Goal: Book appointment/travel/reservation

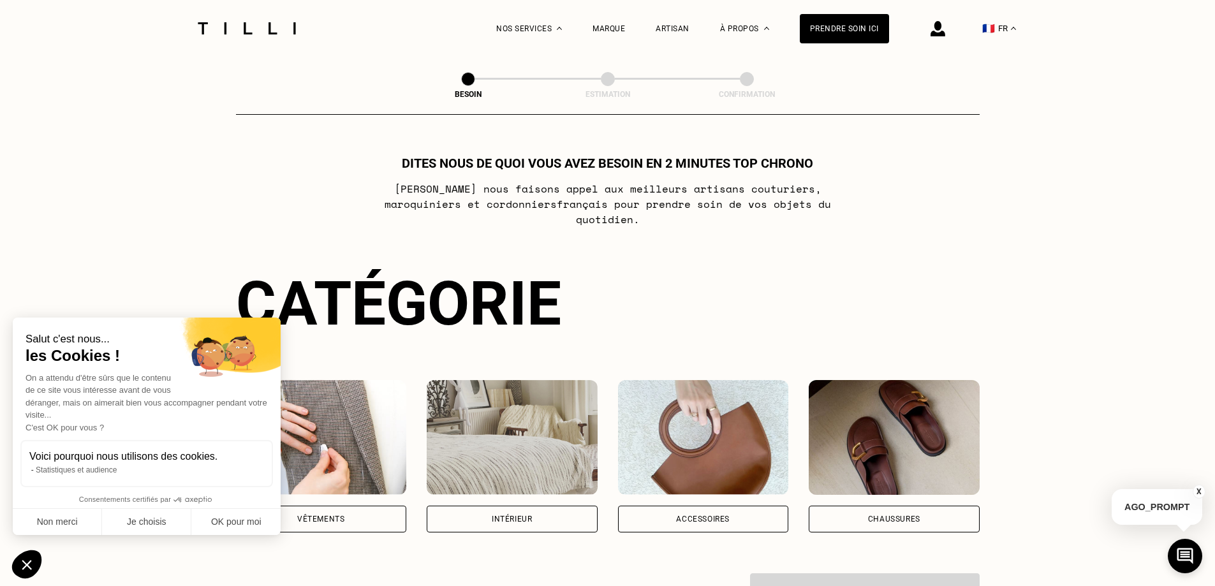
click at [264, 509] on div "Non merci Je choisis OK pour moi" at bounding box center [147, 522] width 268 height 27
click at [265, 519] on button "OK pour moi" at bounding box center [235, 522] width 89 height 27
checkbox input "true"
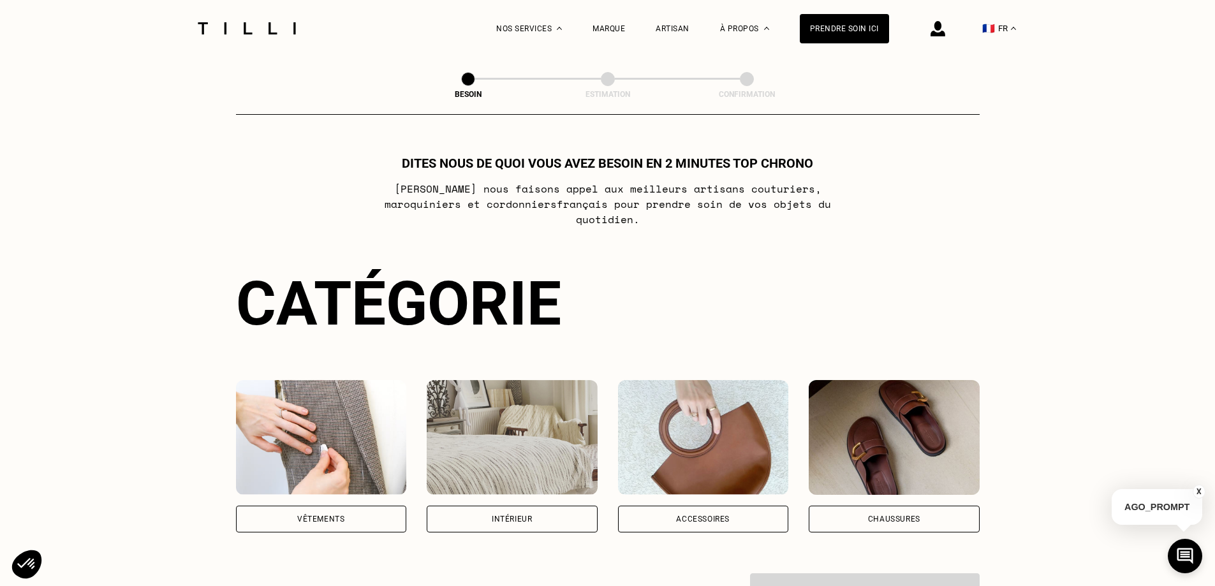
click at [334, 506] on div "Vêtements" at bounding box center [321, 519] width 171 height 27
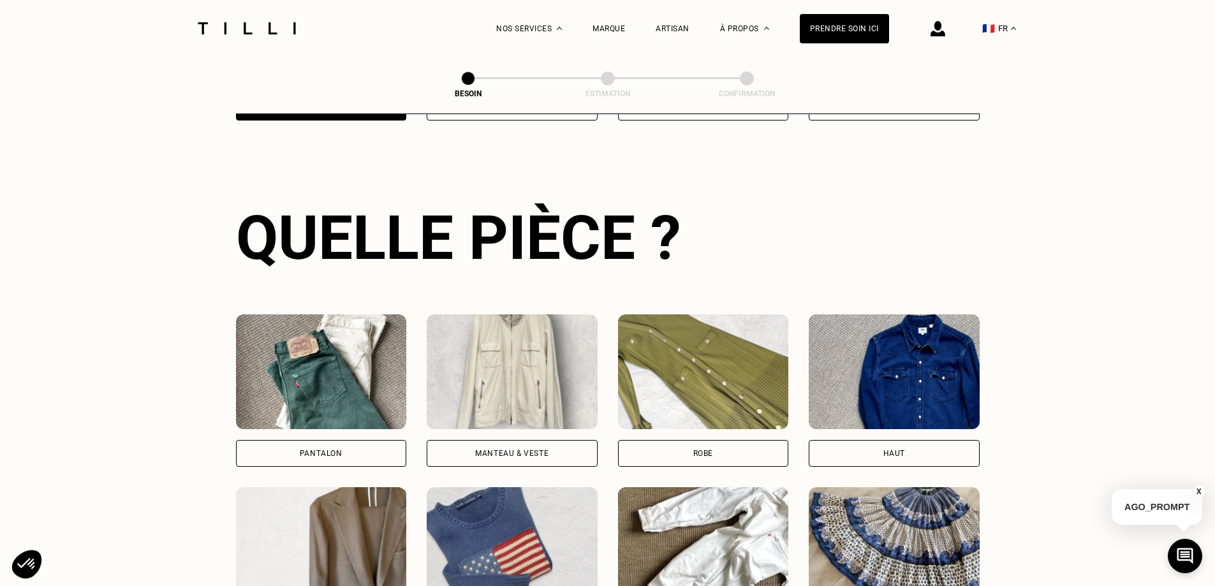
scroll to position [417, 0]
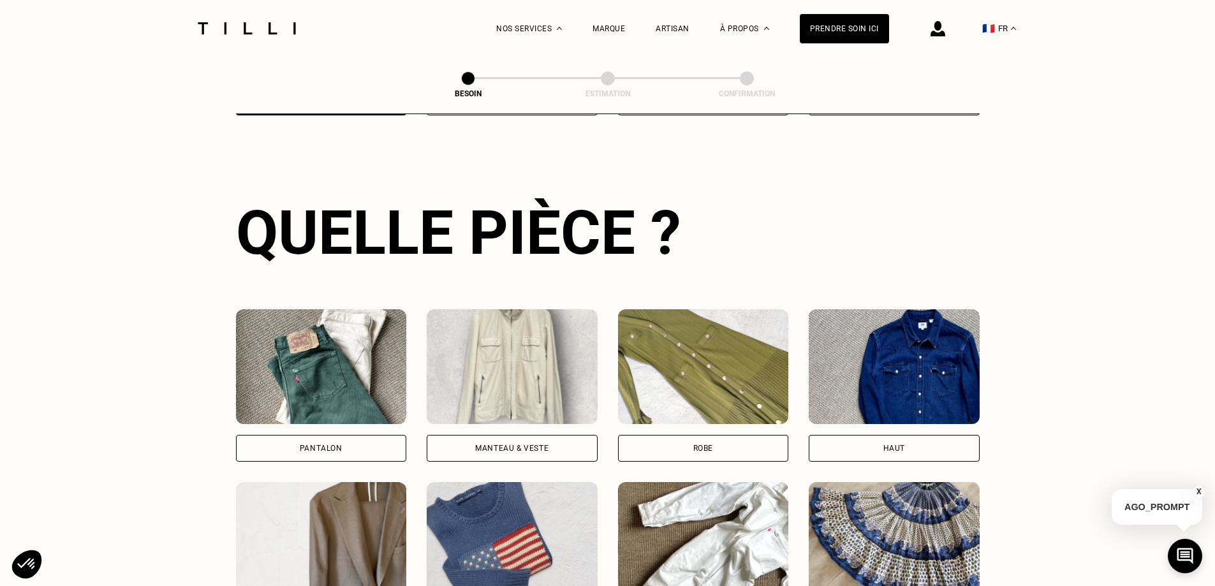
click at [348, 442] on div "Pantalon" at bounding box center [321, 448] width 171 height 27
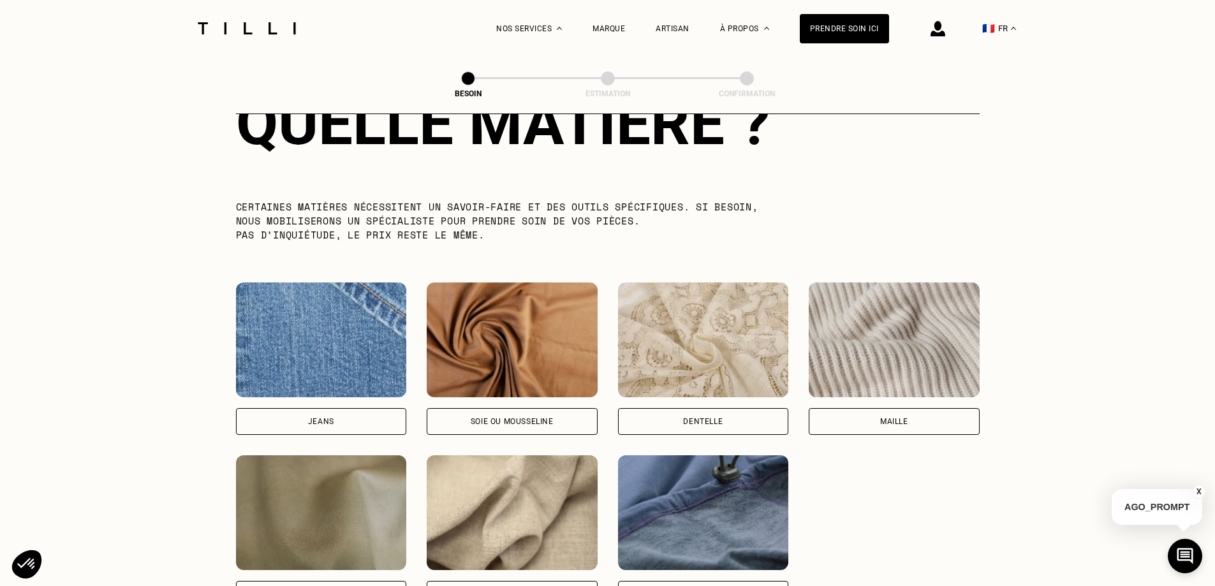
scroll to position [1239, 0]
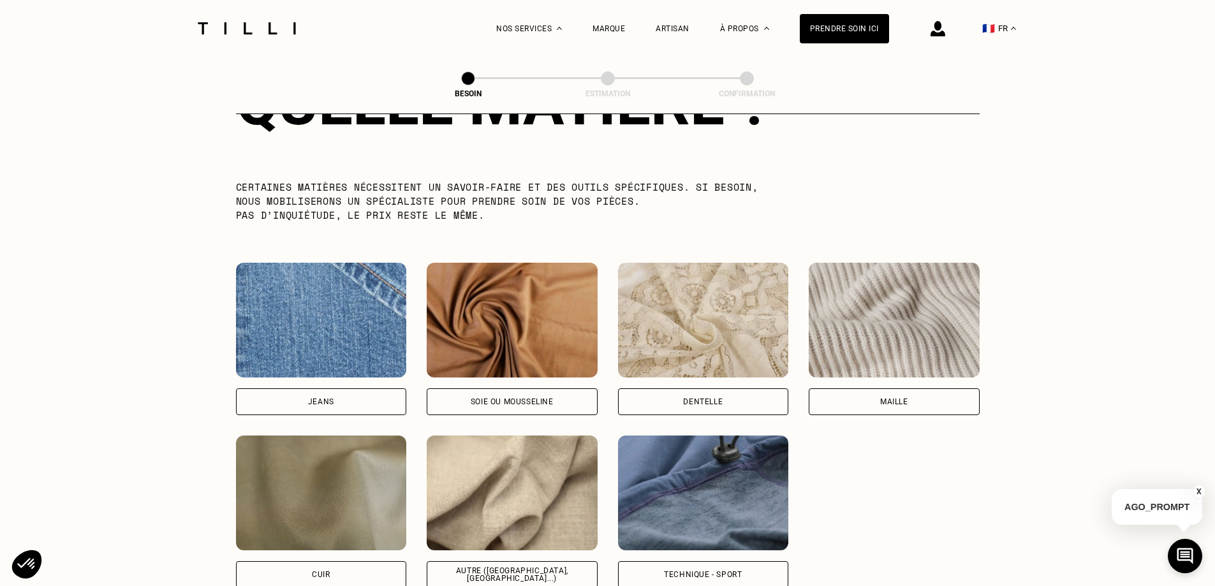
click at [341, 399] on div "Jeans" at bounding box center [321, 402] width 171 height 27
select select "FR"
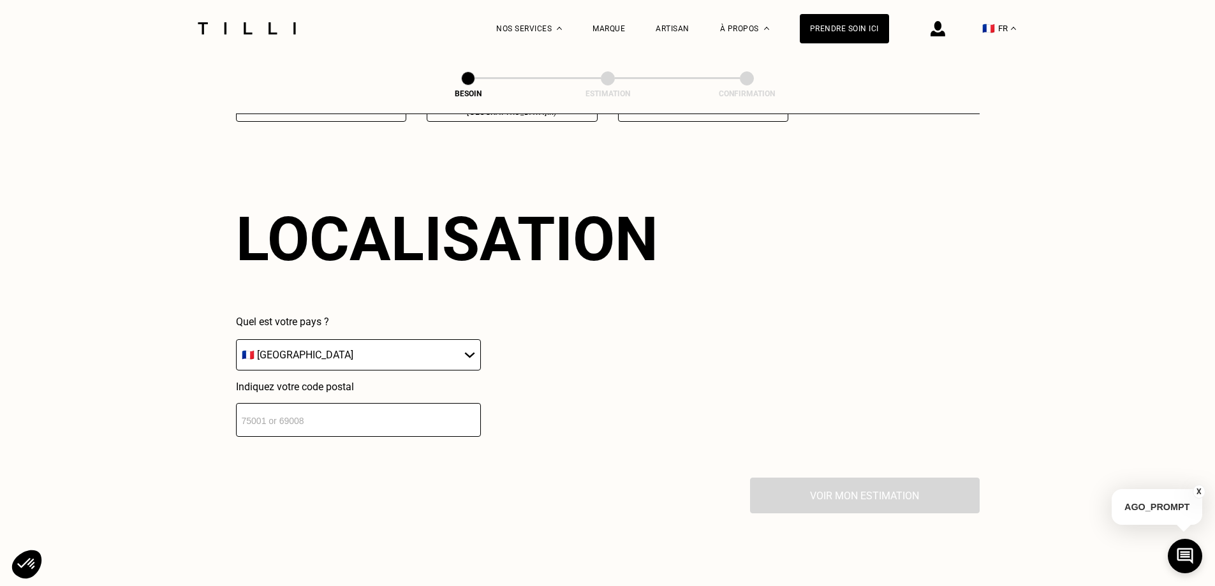
scroll to position [1716, 0]
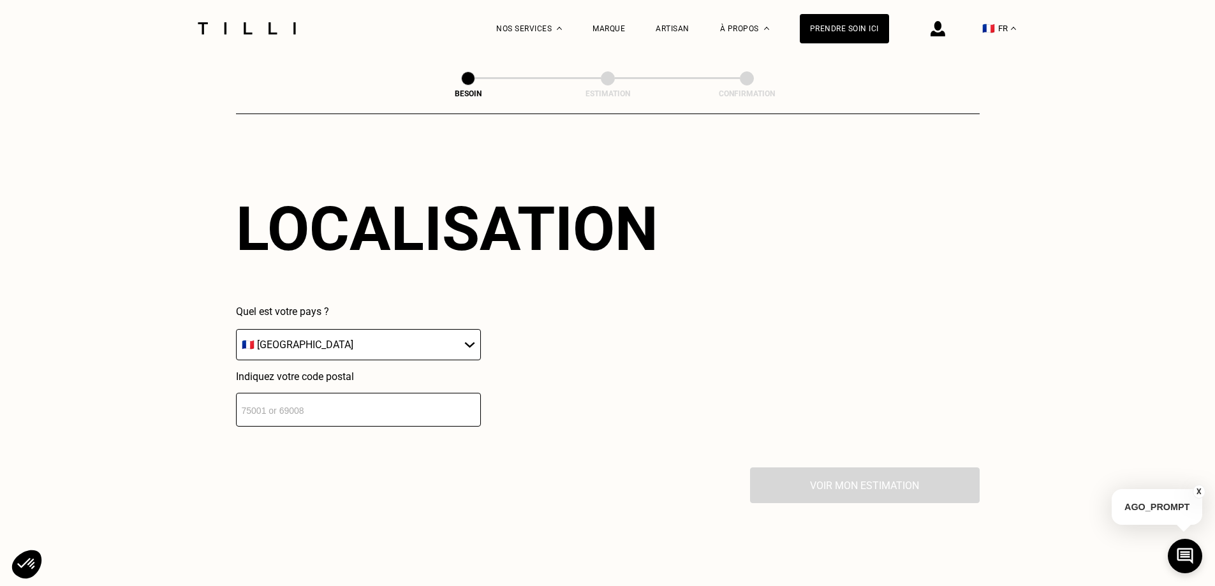
click at [309, 401] on input "number" at bounding box center [358, 410] width 245 height 34
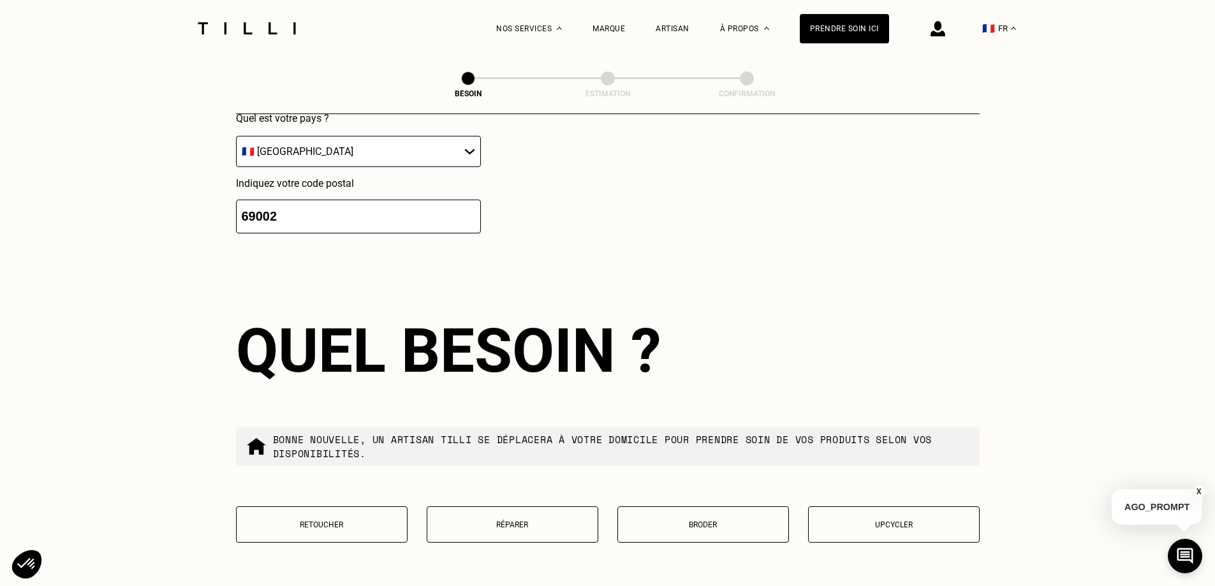
scroll to position [2033, 0]
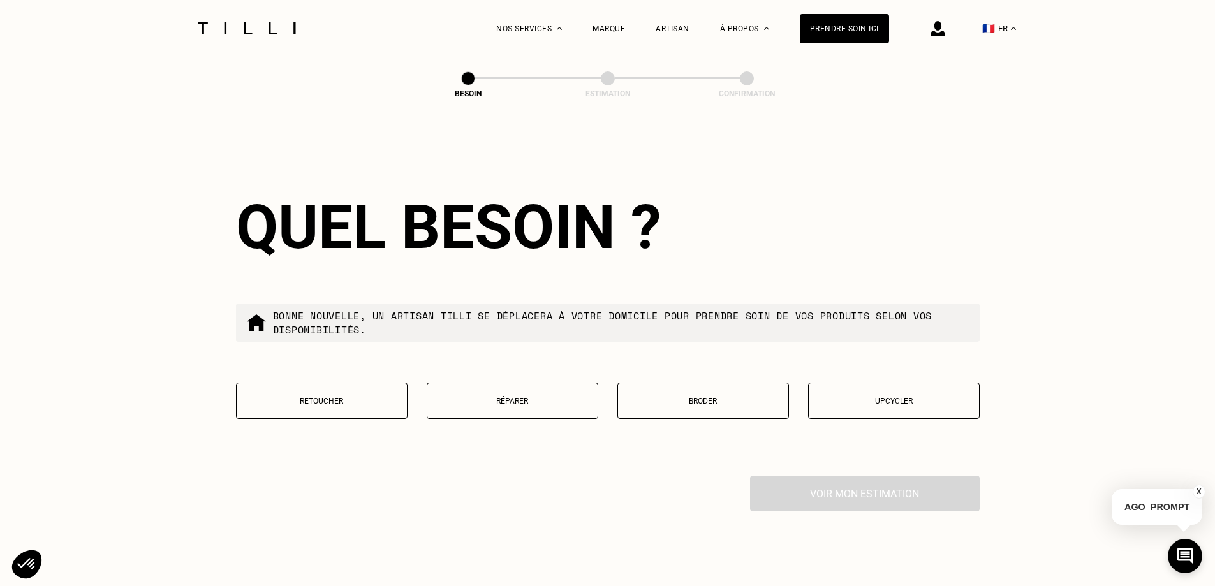
type input "69002"
click at [309, 401] on button "Retoucher" at bounding box center [322, 401] width 172 height 36
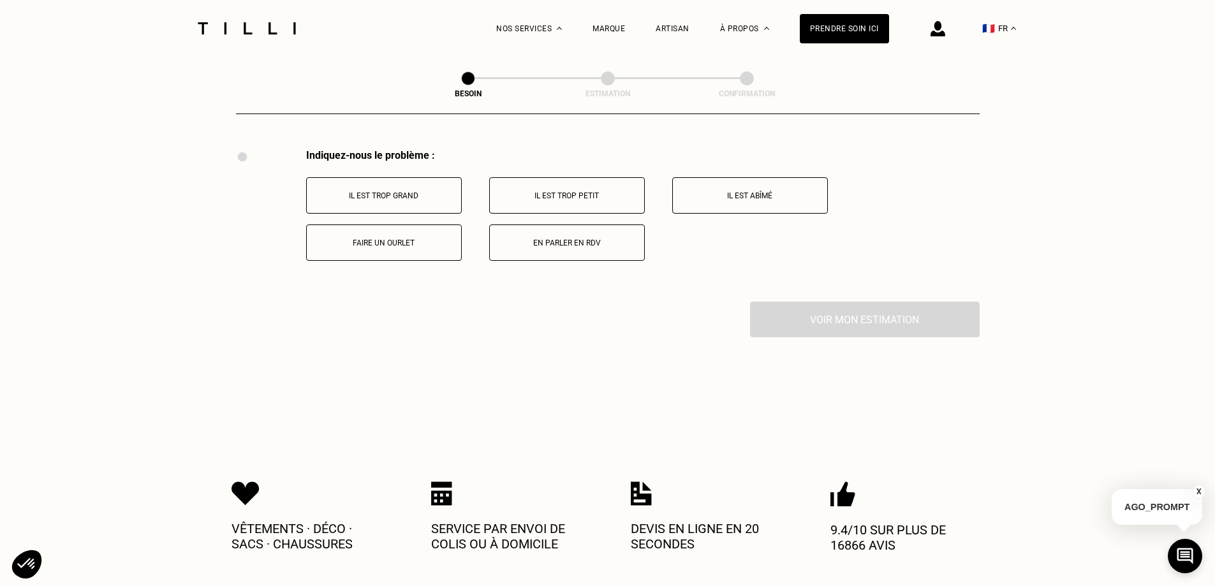
scroll to position [2360, 0]
click at [410, 239] on p "Faire un ourlet" at bounding box center [384, 242] width 142 height 9
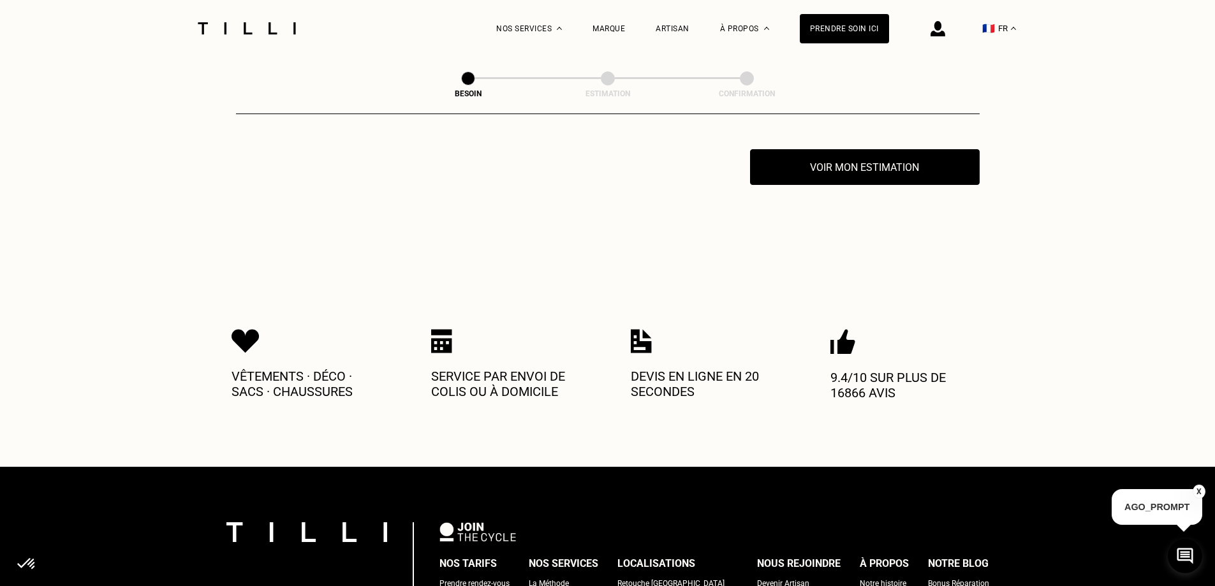
scroll to position [2513, 0]
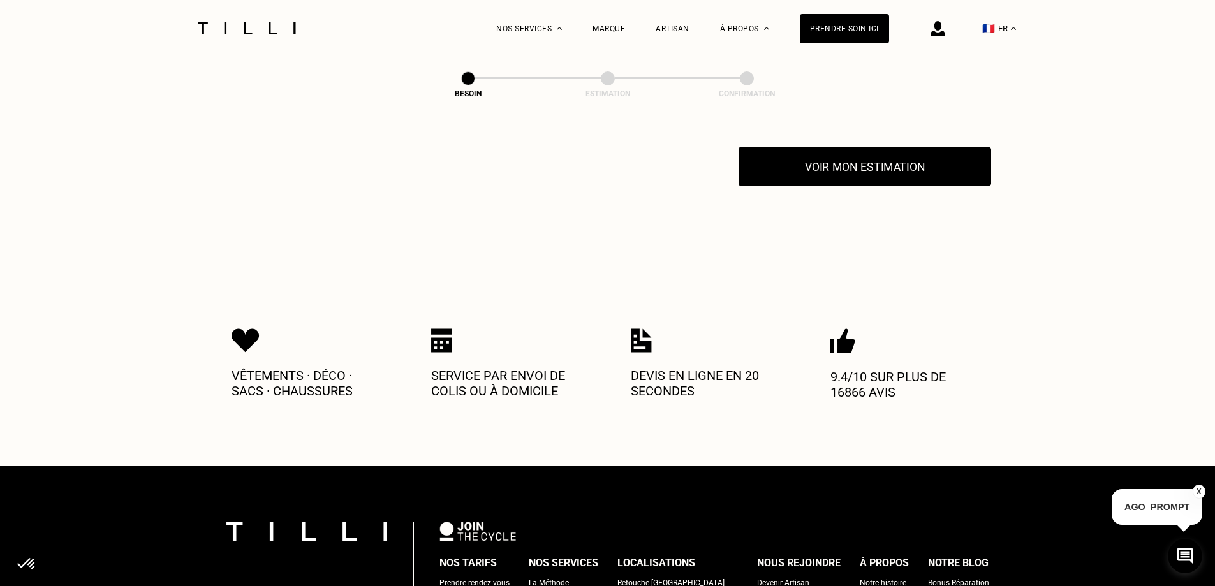
click at [897, 166] on button "Voir mon estimation" at bounding box center [865, 167] width 253 height 40
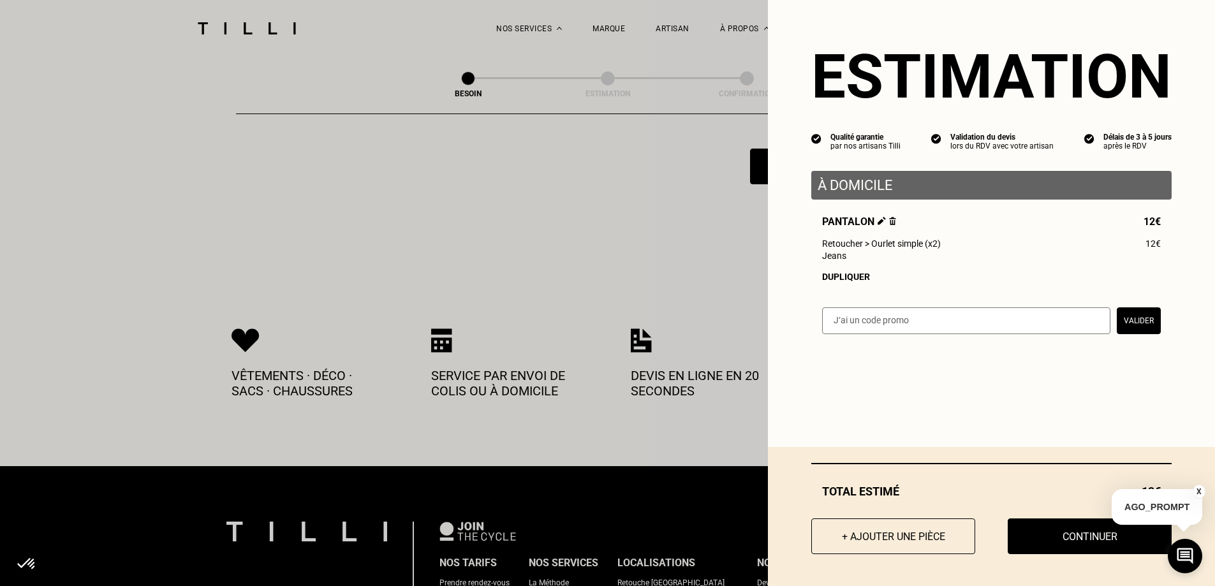
click at [846, 279] on div "Dupliquer" at bounding box center [991, 277] width 339 height 10
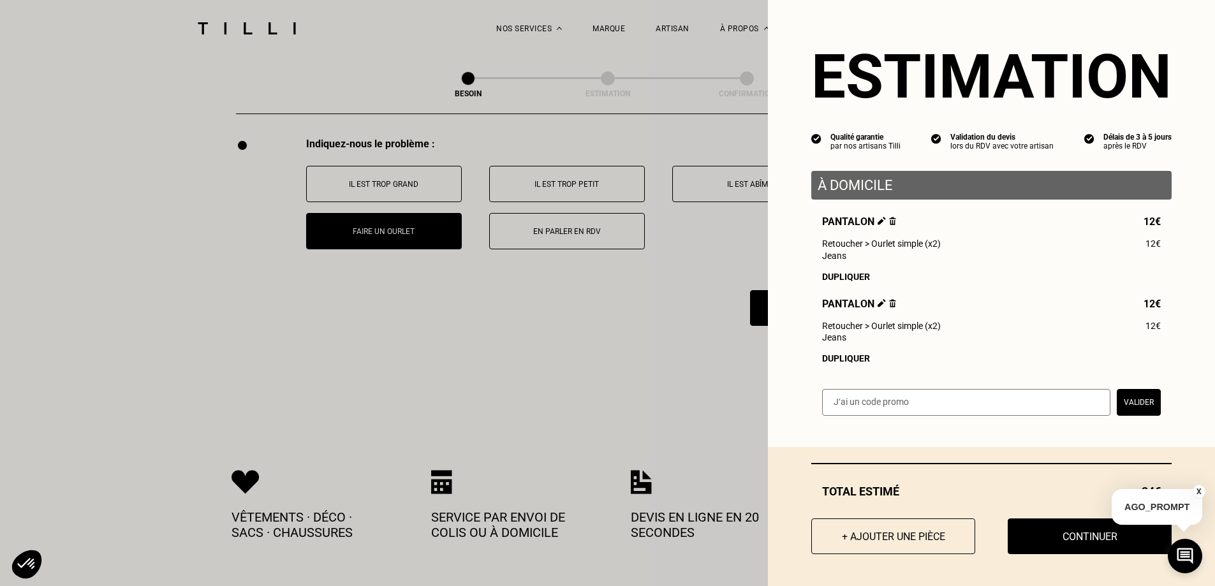
scroll to position [2194, 0]
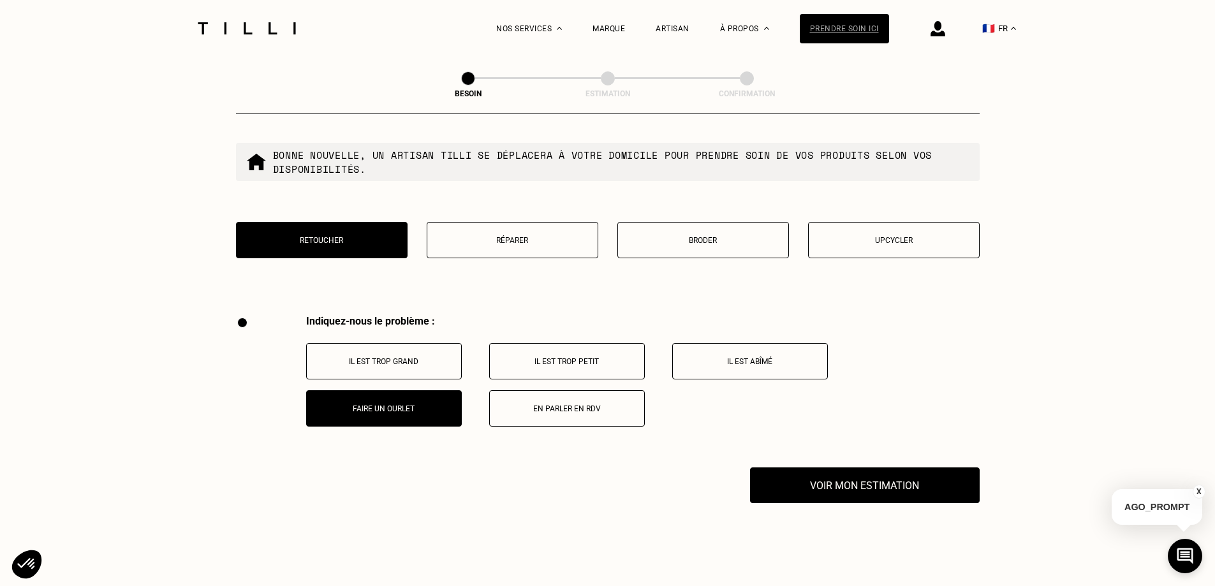
click at [871, 26] on div "Prendre soin ici" at bounding box center [844, 28] width 89 height 29
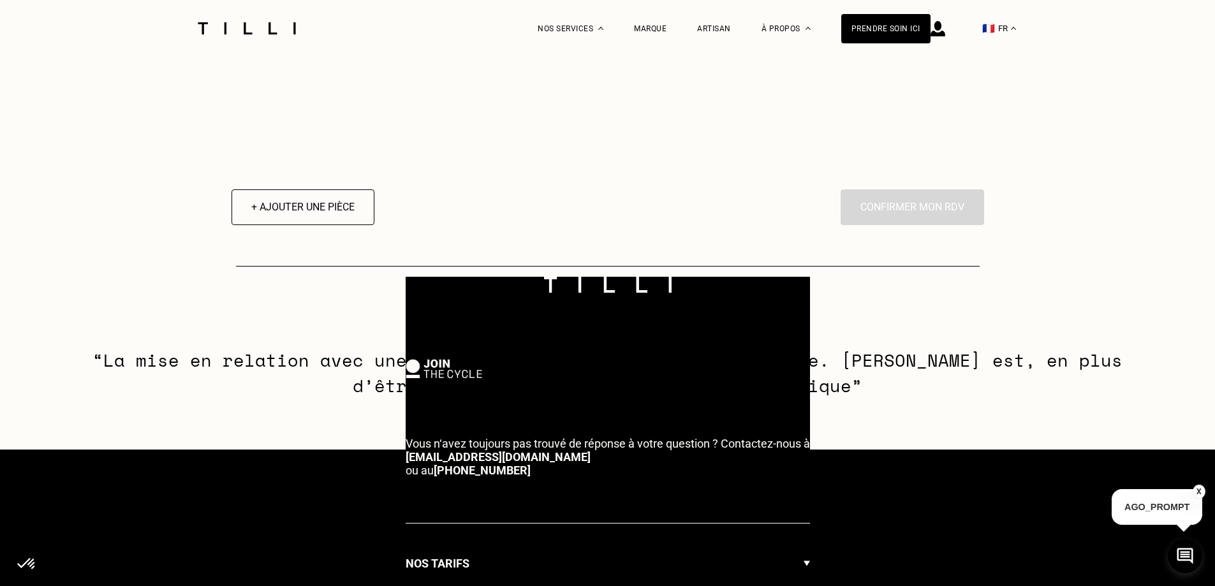
select select "FR"
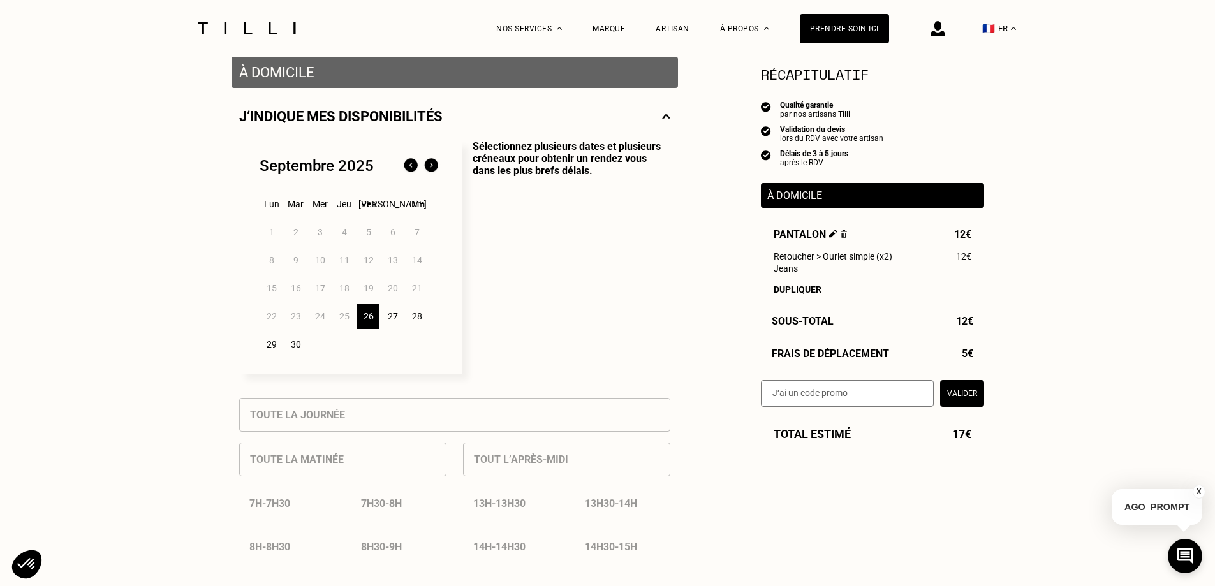
scroll to position [255, 0]
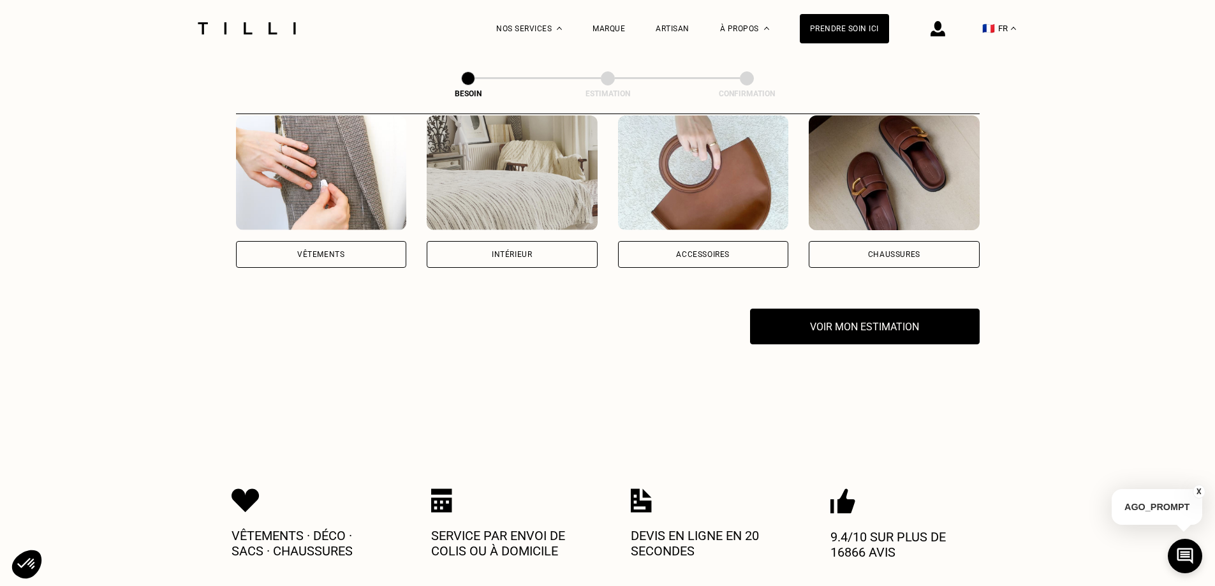
scroll to position [68, 0]
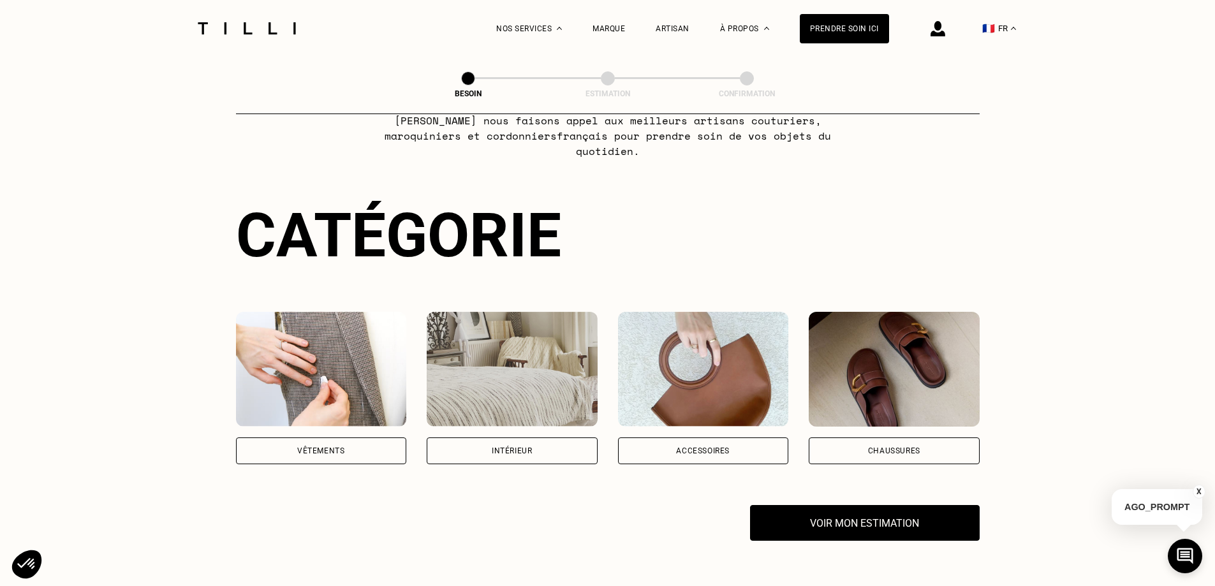
click at [324, 447] on div "Vêtements" at bounding box center [320, 451] width 47 height 8
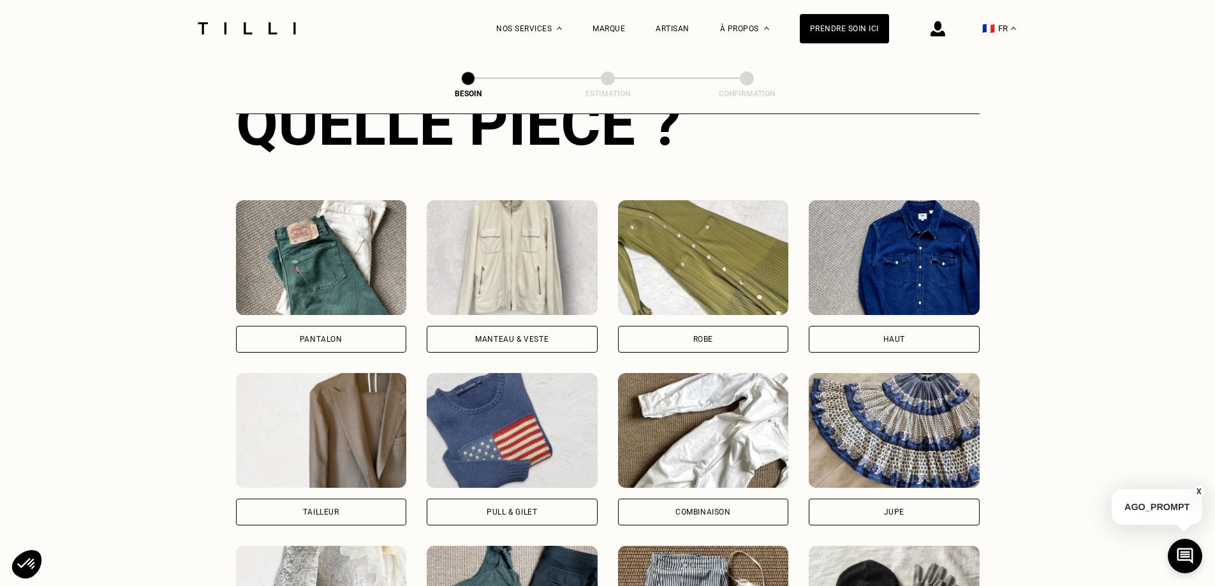
scroll to position [544, 0]
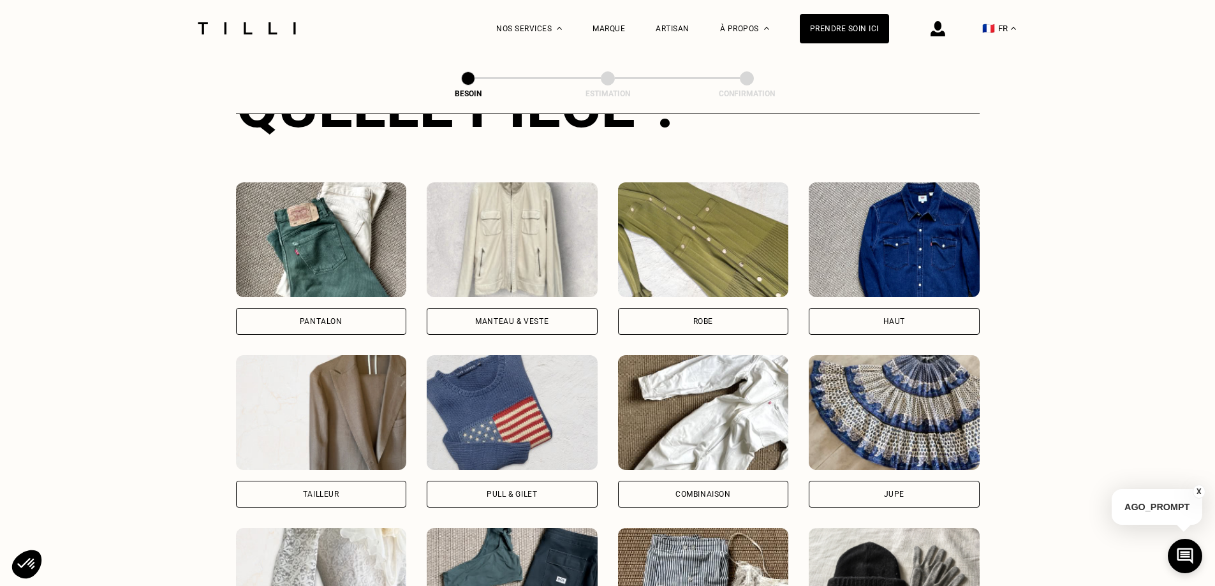
click at [353, 308] on div "Pantalon" at bounding box center [321, 321] width 171 height 27
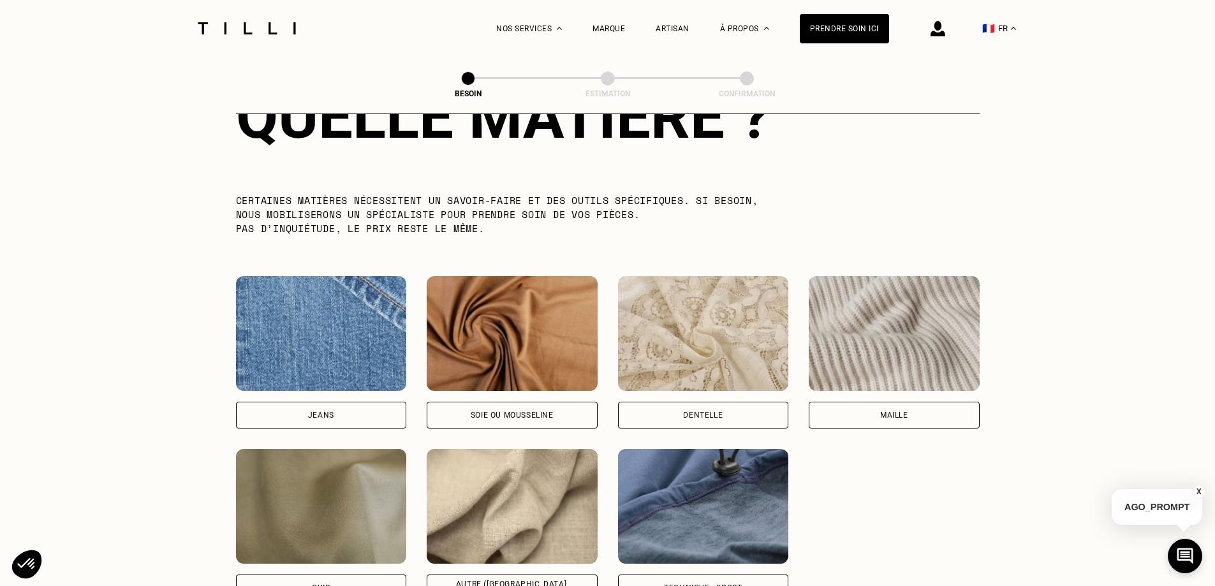
scroll to position [1239, 0]
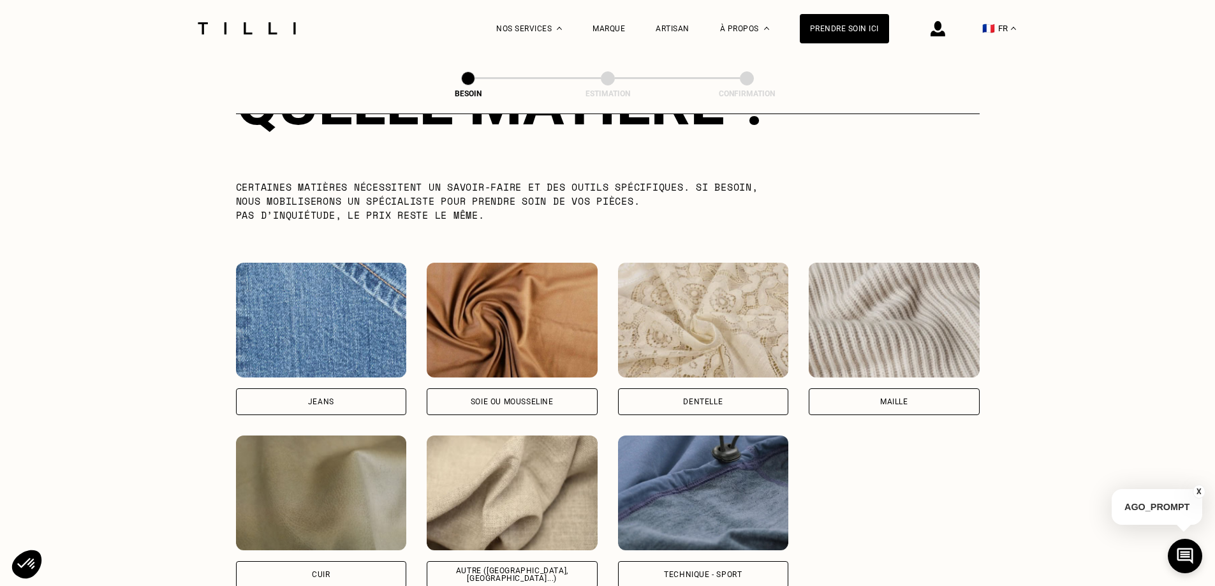
click at [321, 398] on div "Jeans" at bounding box center [321, 402] width 26 height 8
select select "FR"
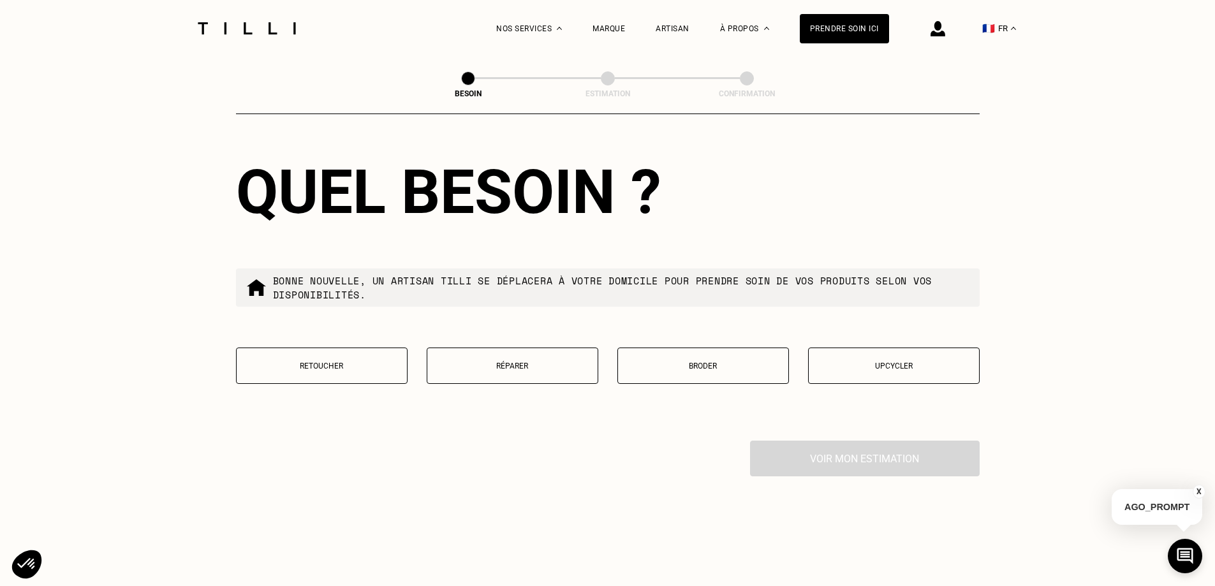
scroll to position [2099, 0]
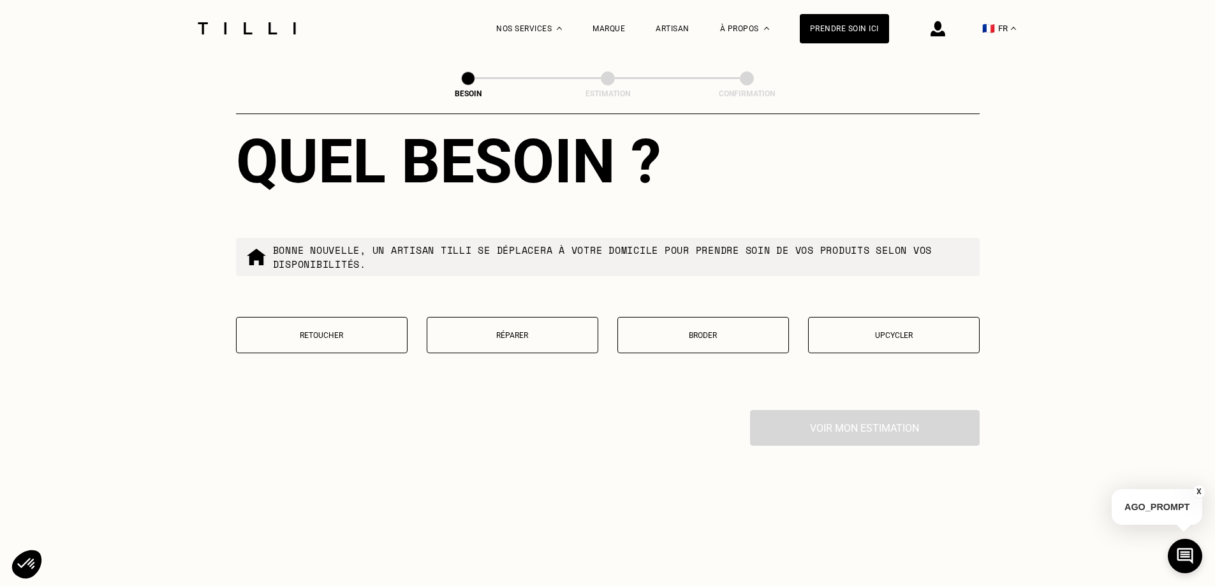
click at [365, 336] on button "Retoucher" at bounding box center [322, 335] width 172 height 36
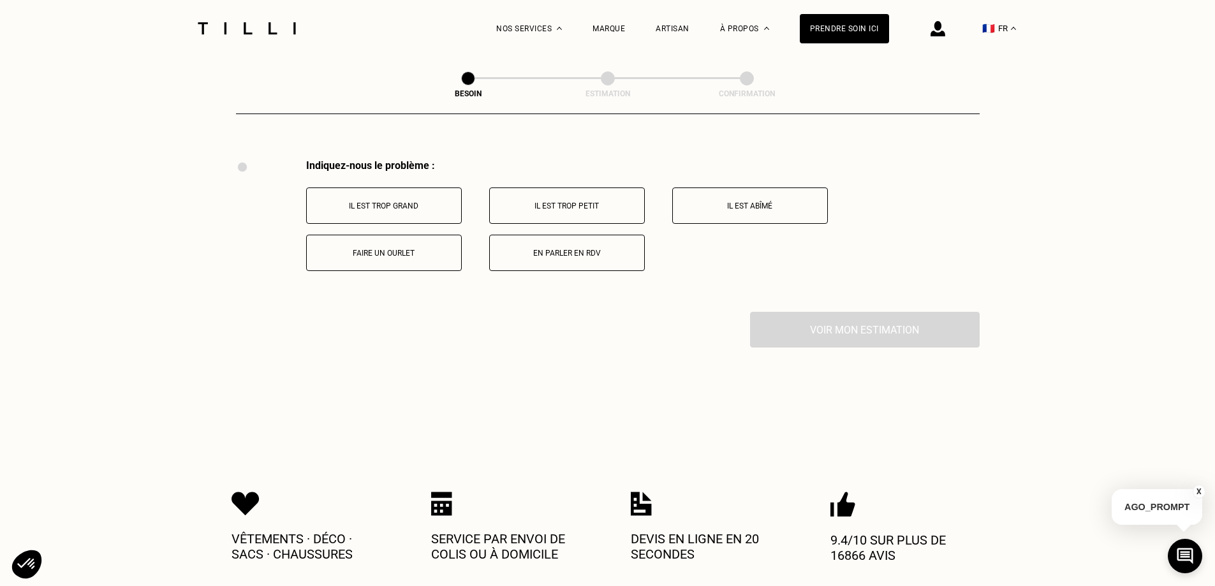
scroll to position [2360, 0]
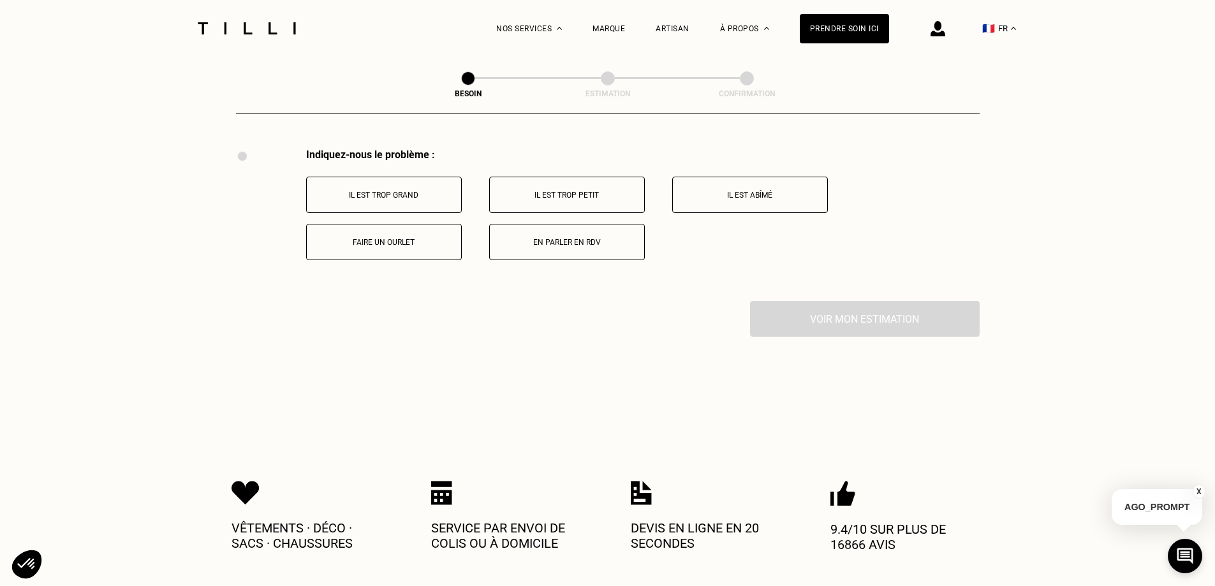
click at [413, 246] on button "Faire un ourlet" at bounding box center [384, 242] width 156 height 36
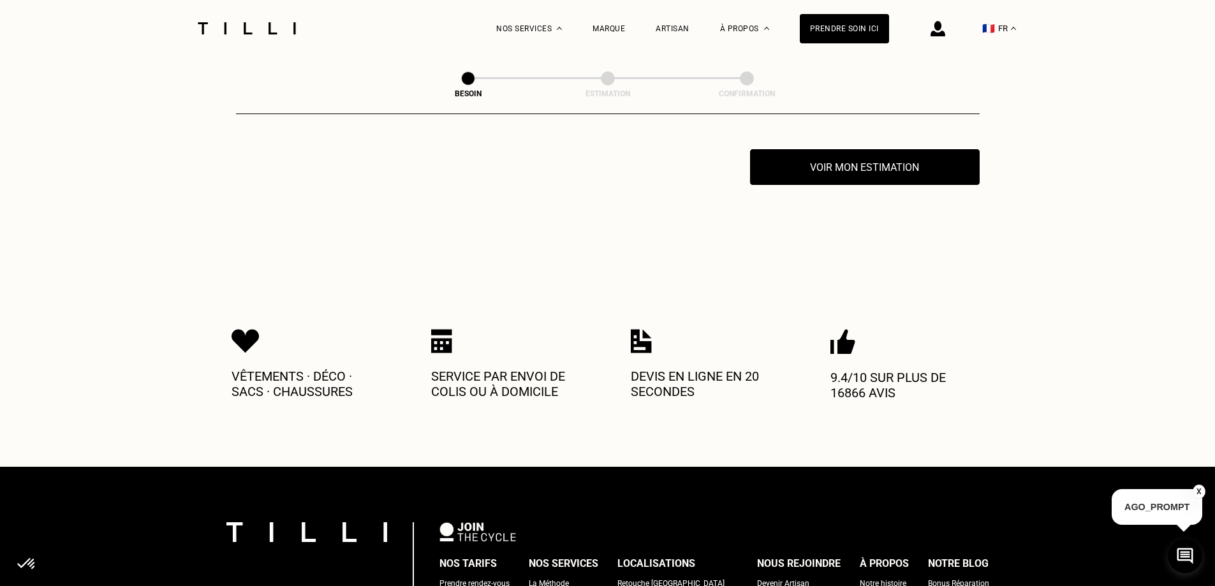
scroll to position [2513, 0]
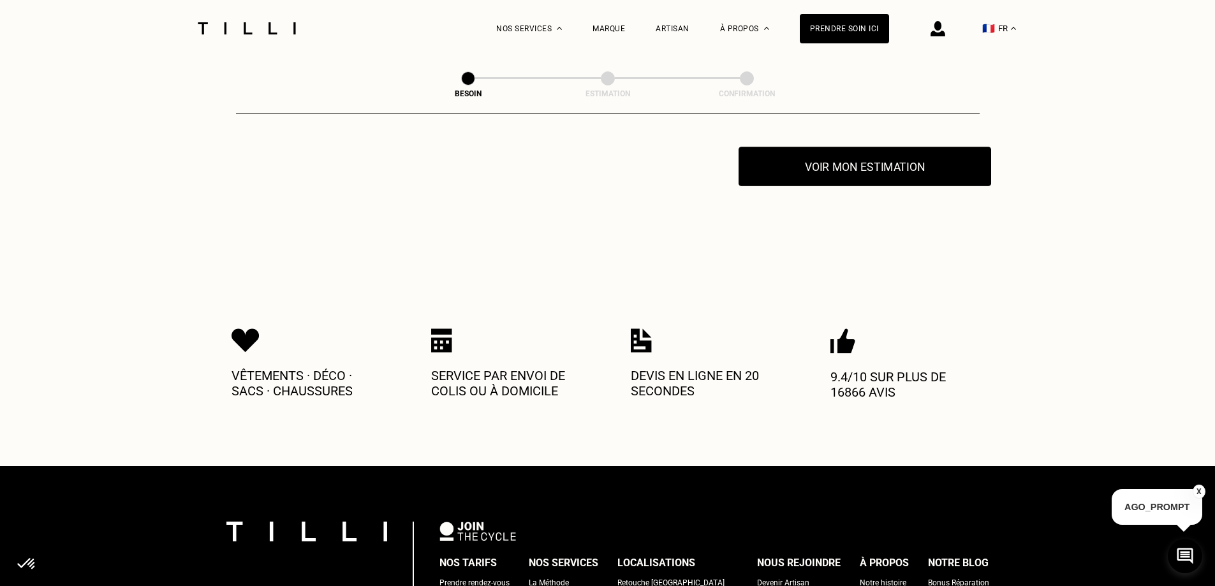
click at [868, 163] on button "Voir mon estimation" at bounding box center [865, 167] width 253 height 40
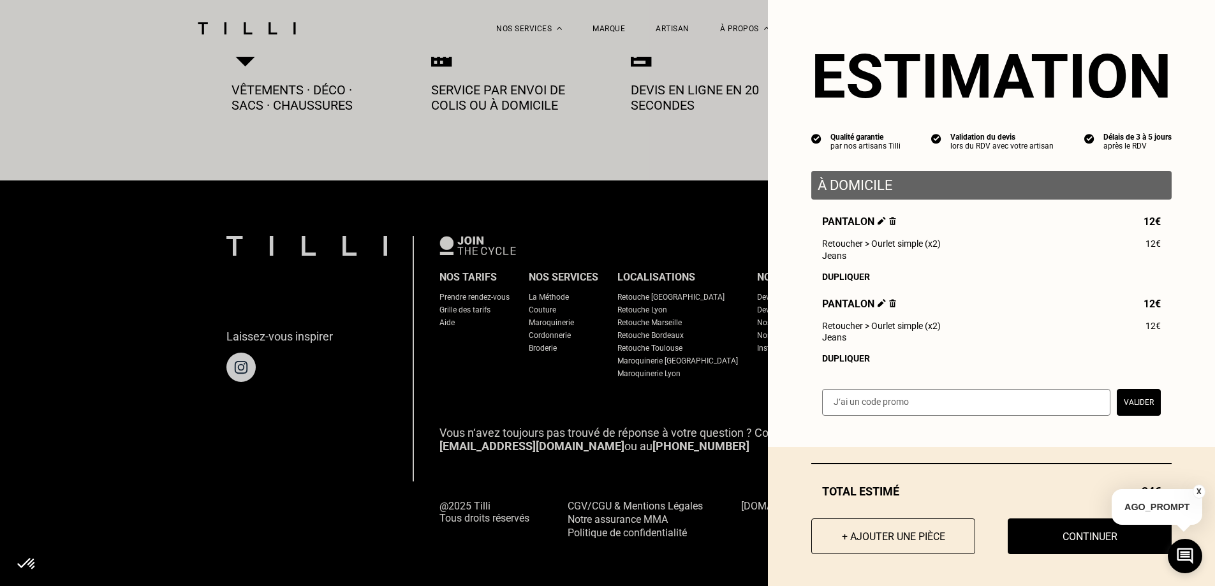
scroll to position [2802, 0]
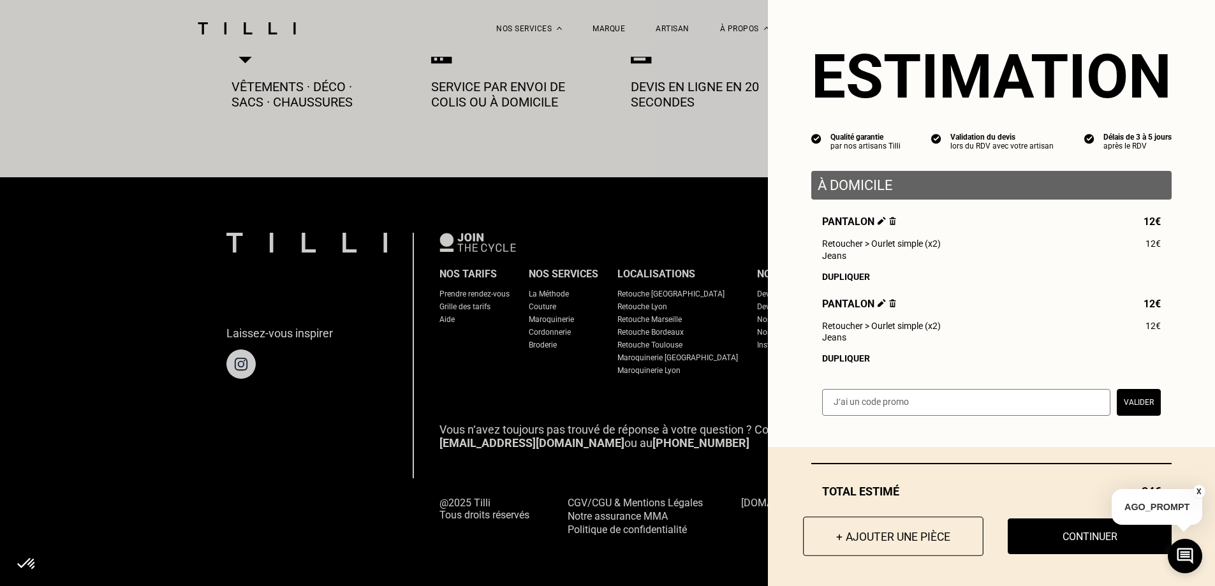
click at [895, 535] on button "+ Ajouter une pièce" at bounding box center [893, 537] width 181 height 40
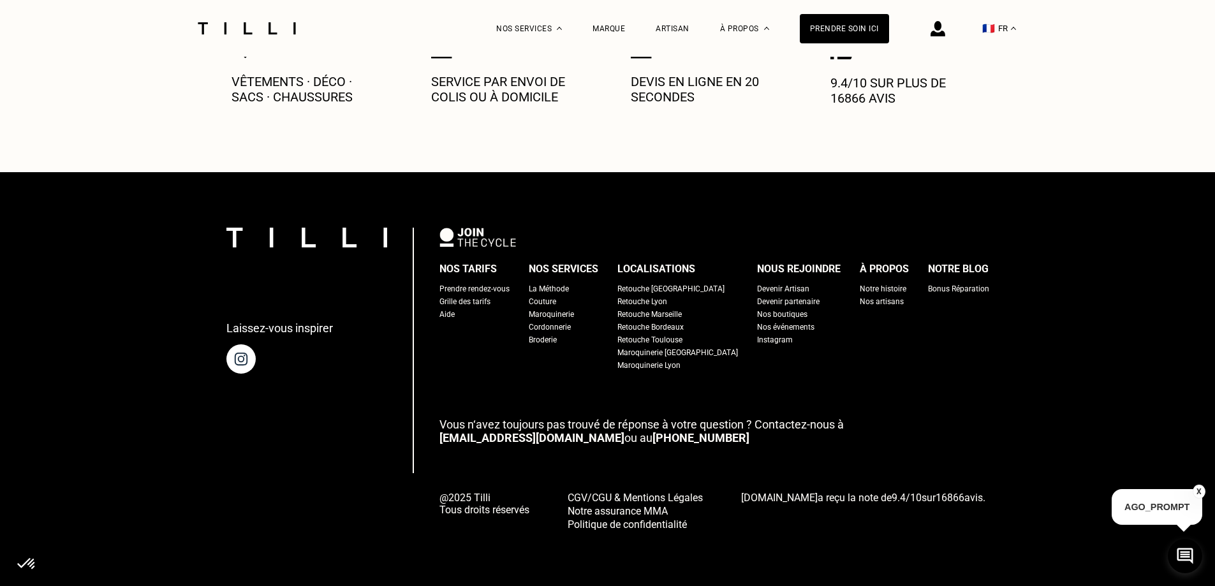
scroll to position [0, 0]
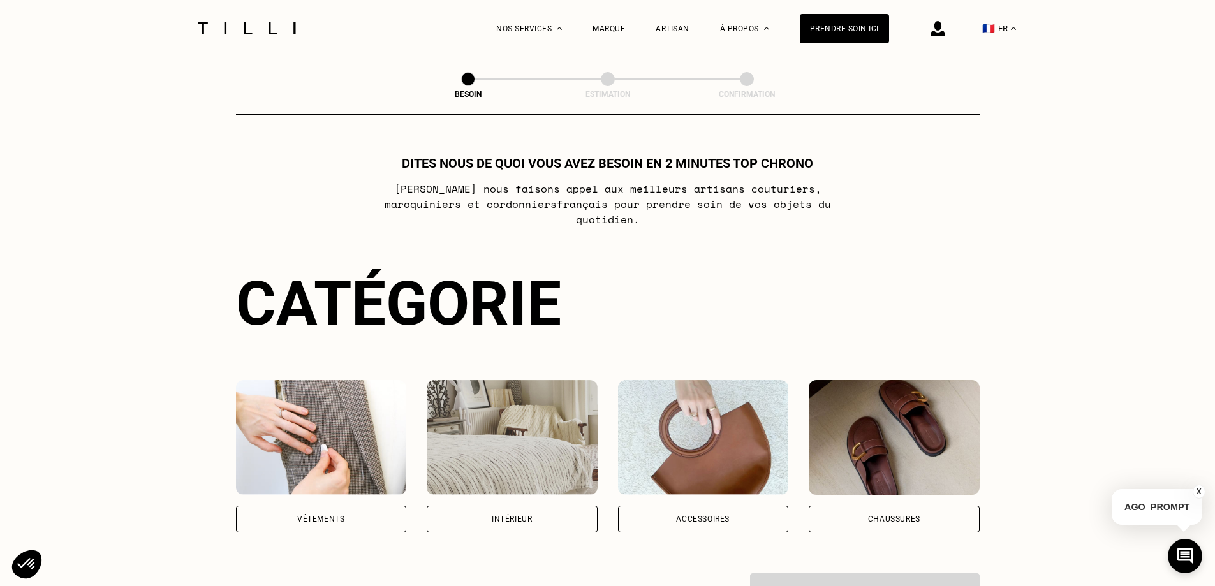
click at [371, 509] on div "Vêtements" at bounding box center [321, 519] width 171 height 27
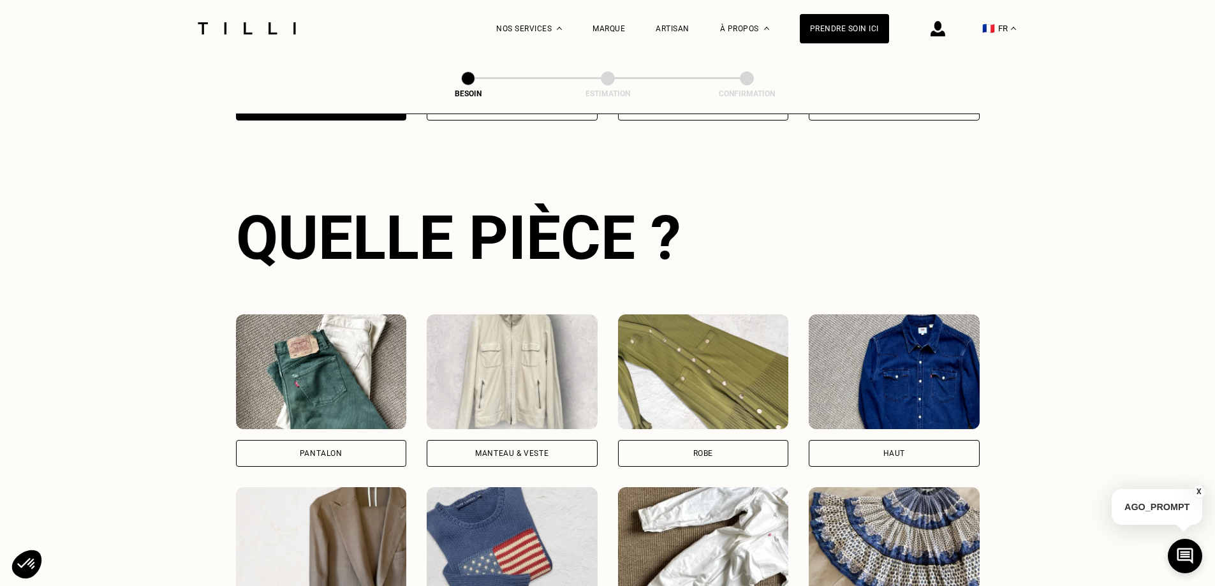
scroll to position [417, 0]
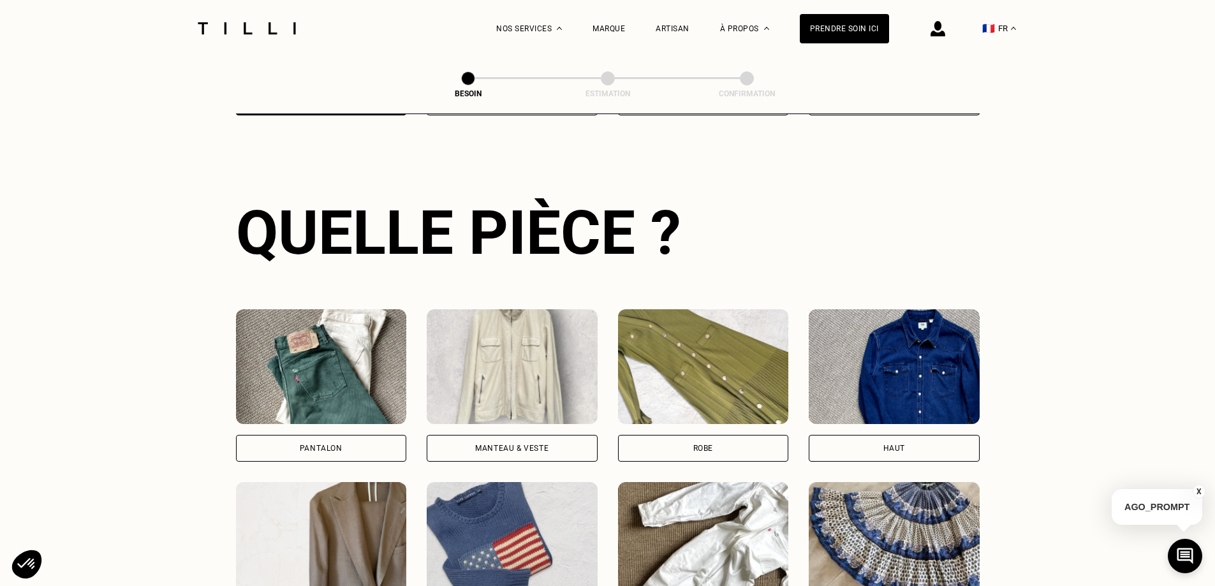
click at [485, 445] on div "Manteau & Veste" at bounding box center [511, 449] width 73 height 8
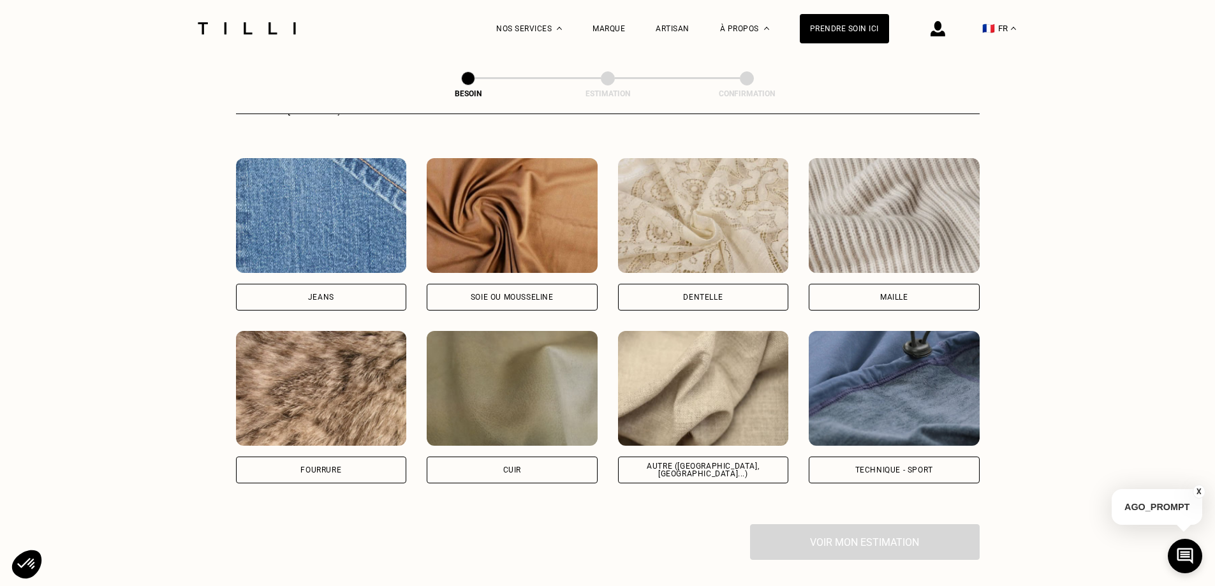
scroll to position [1367, 0]
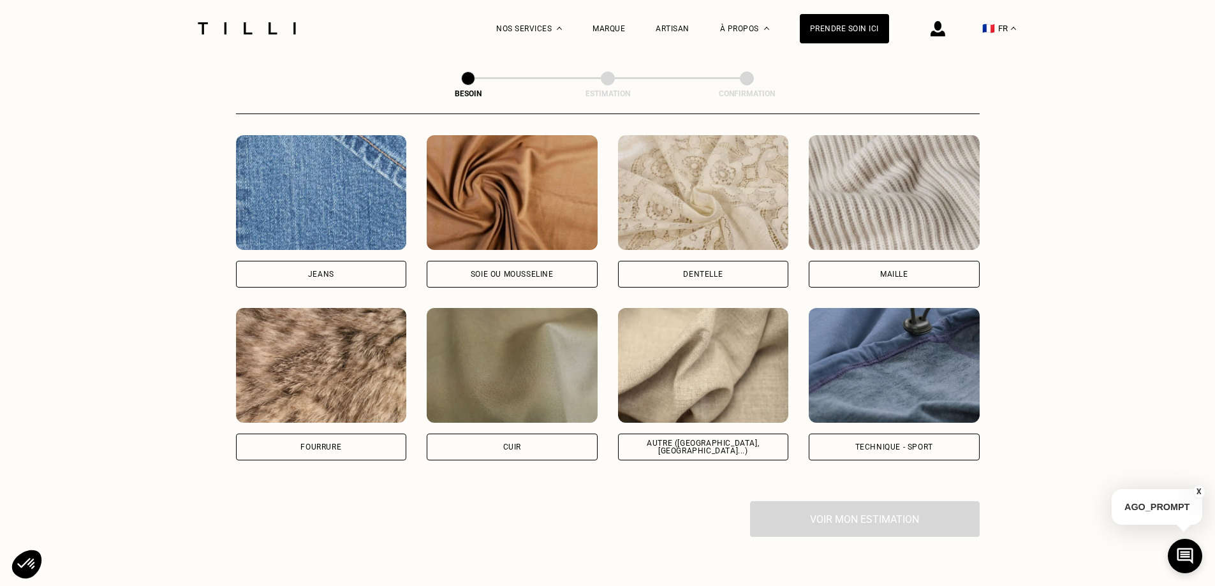
click at [669, 440] on div "Autre ([GEOGRAPHIC_DATA], [GEOGRAPHIC_DATA]...)" at bounding box center [703, 447] width 149 height 15
select select "FR"
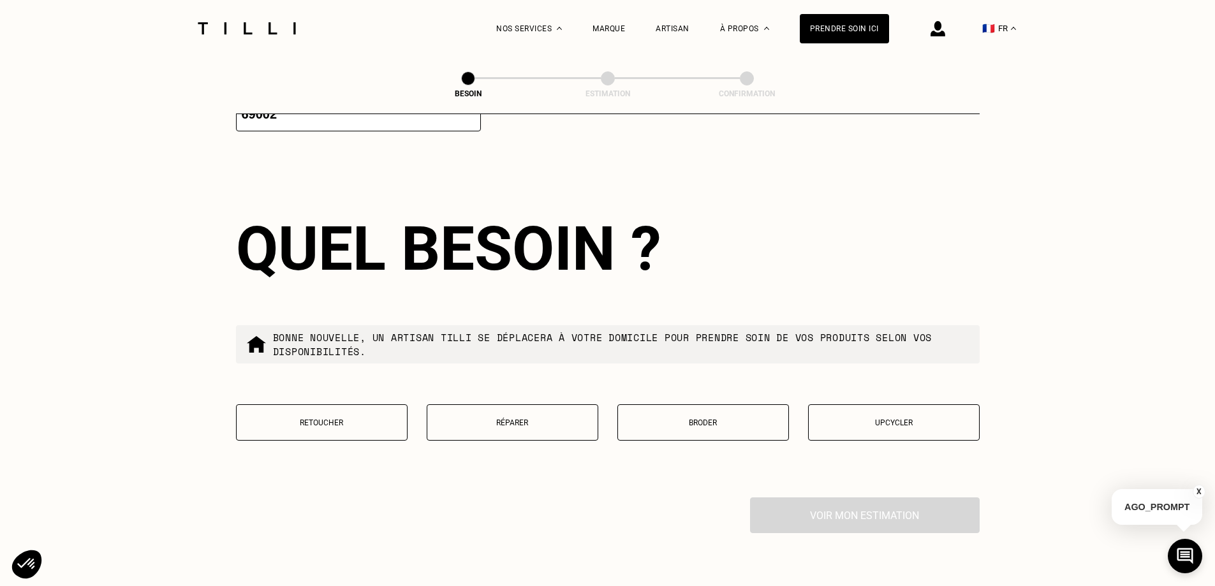
scroll to position [2019, 0]
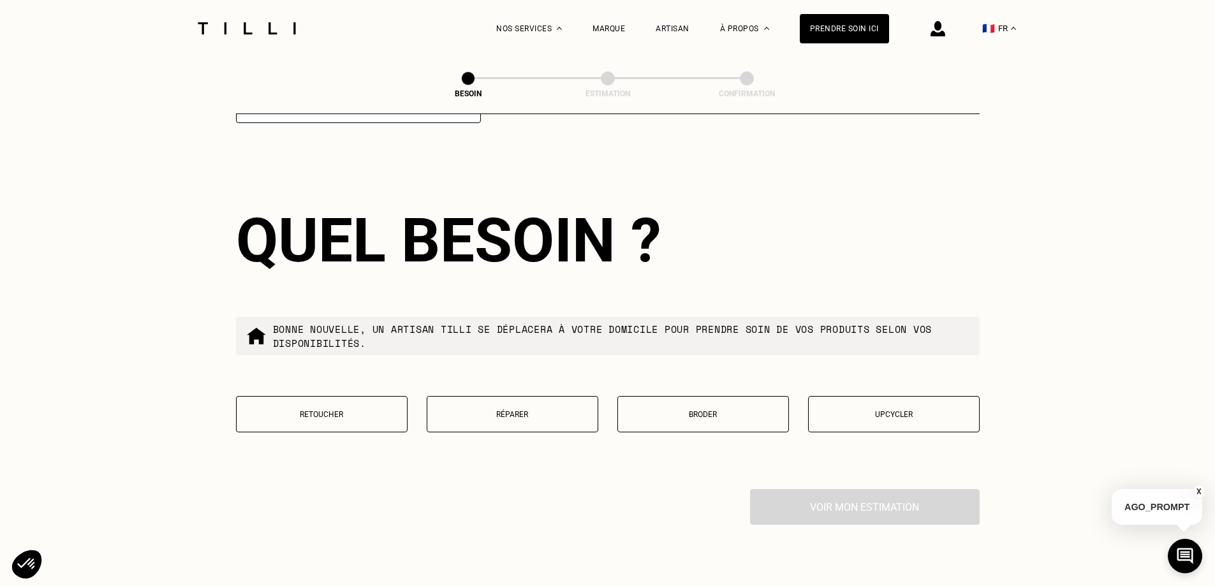
click at [318, 410] on p "Retoucher" at bounding box center [322, 414] width 158 height 9
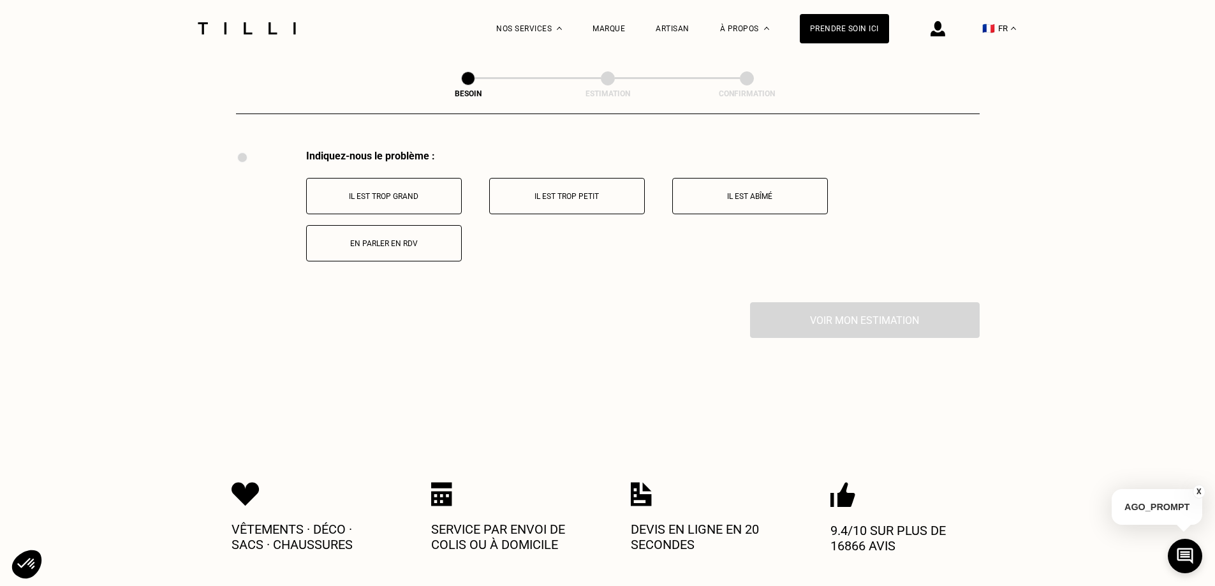
scroll to position [2360, 0]
click at [426, 199] on button "Il est trop grand" at bounding box center [384, 195] width 156 height 36
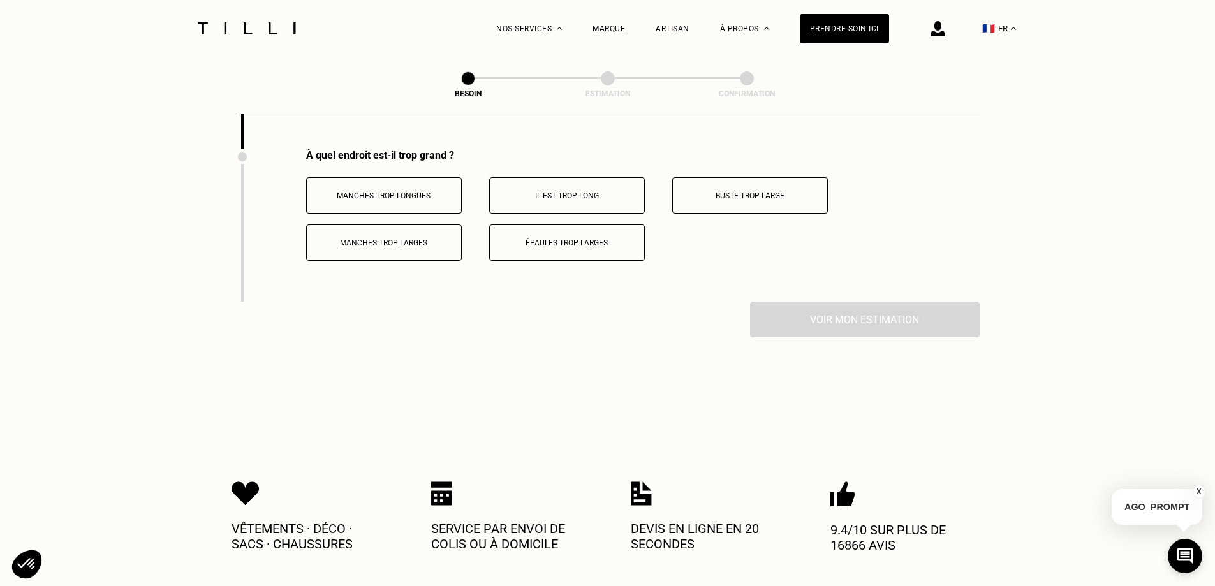
scroll to position [2513, 0]
click at [418, 196] on button "Manches trop longues" at bounding box center [384, 195] width 156 height 36
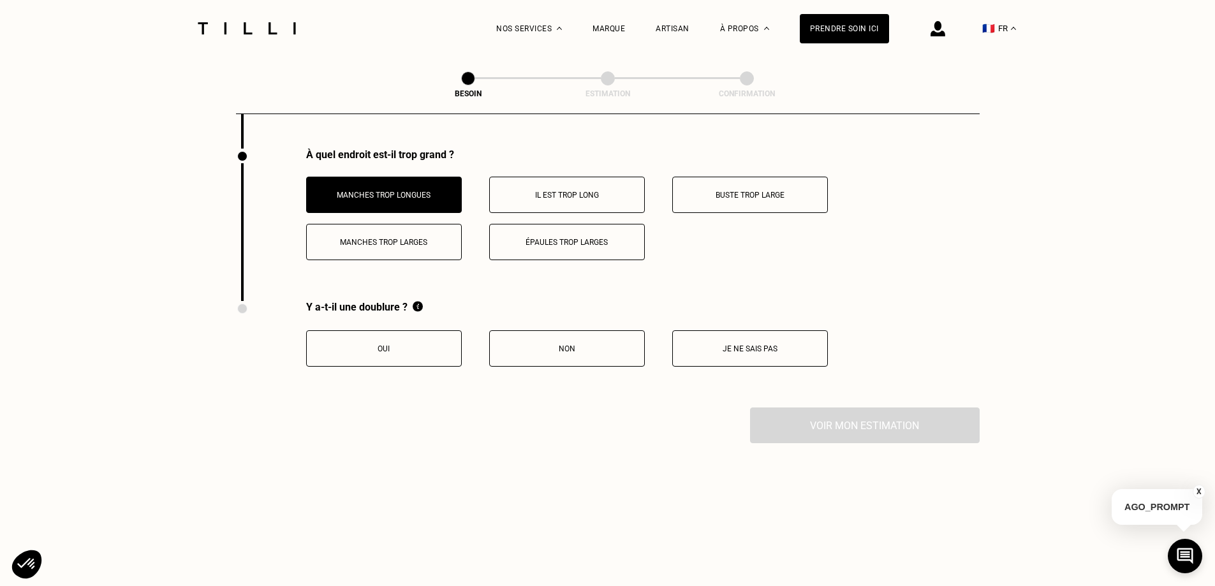
click at [783, 345] on p "Je ne sais pas" at bounding box center [751, 349] width 142 height 9
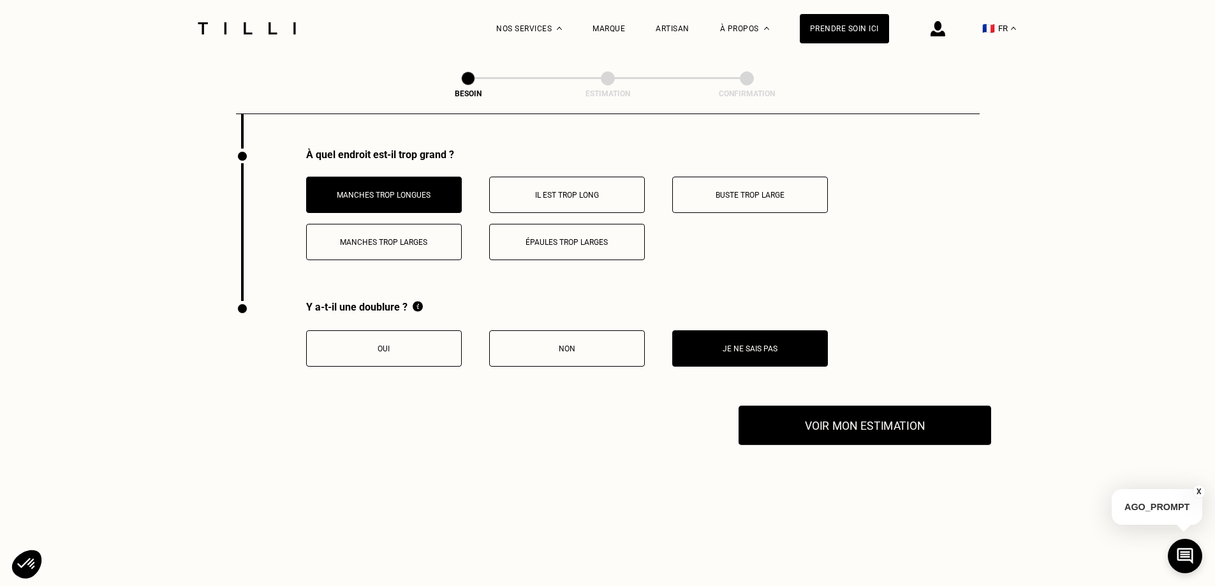
click at [831, 419] on button "Voir mon estimation" at bounding box center [865, 426] width 253 height 40
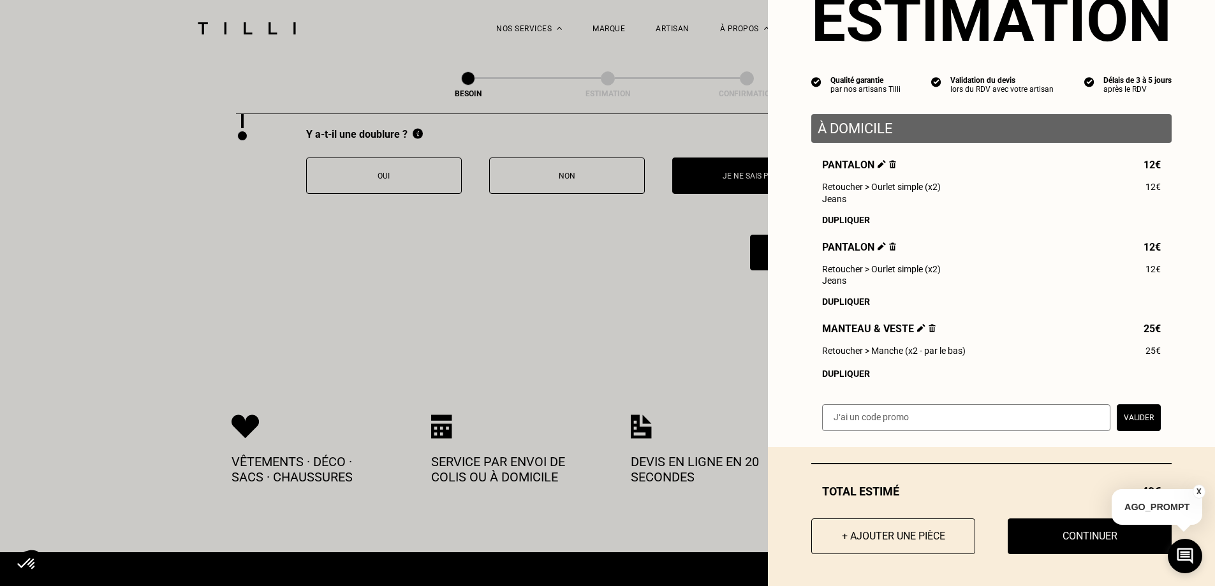
scroll to position [2704, 0]
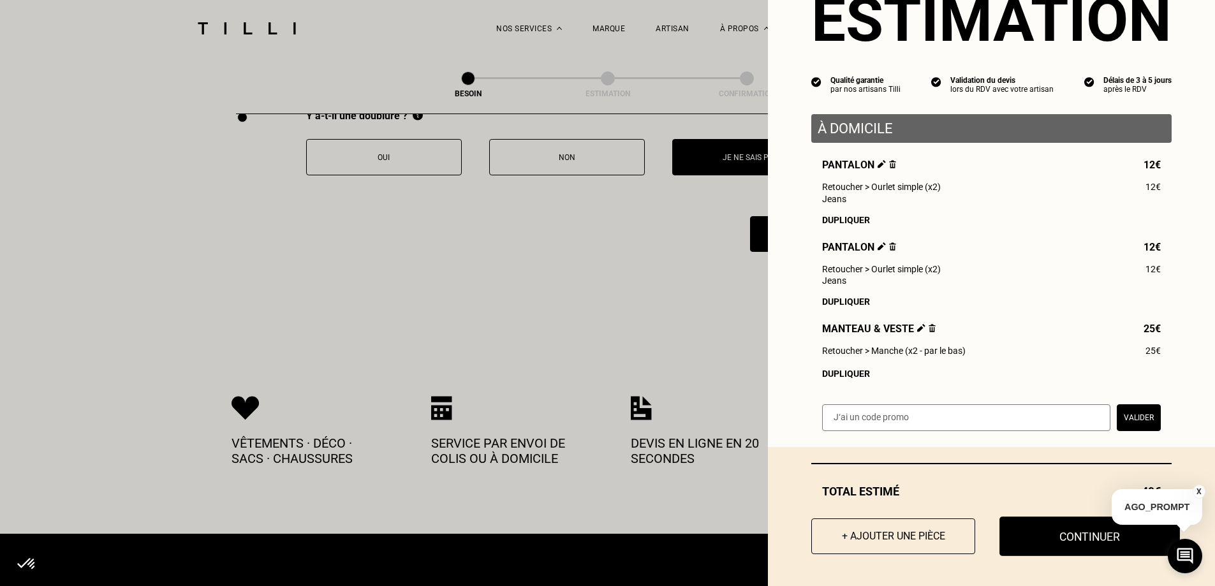
click at [1037, 530] on button "Continuer" at bounding box center [1090, 537] width 181 height 40
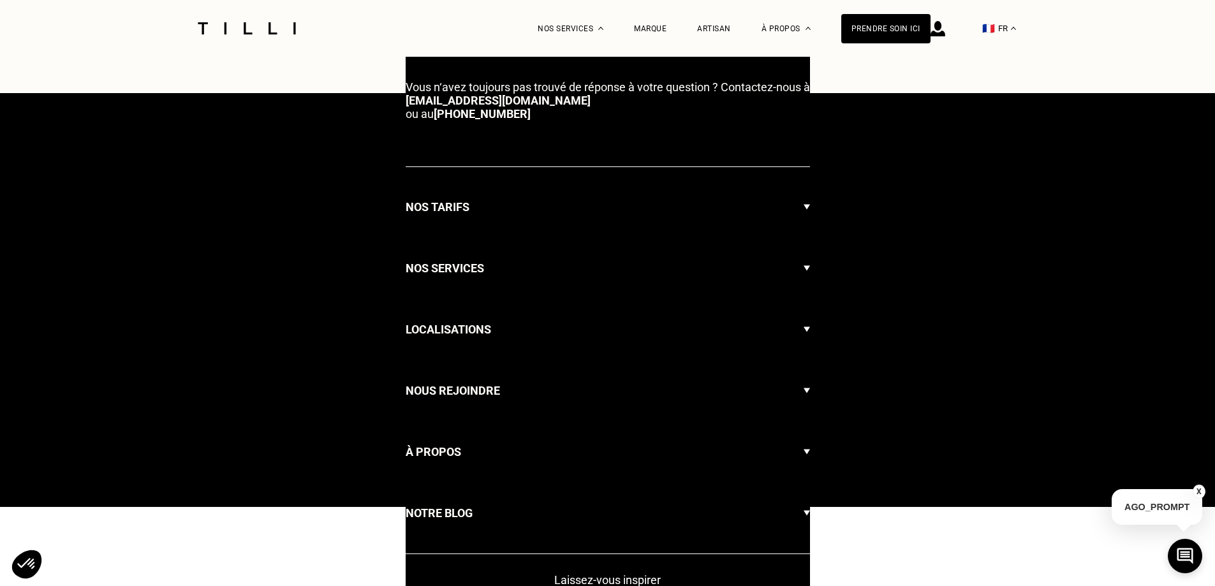
select select "FR"
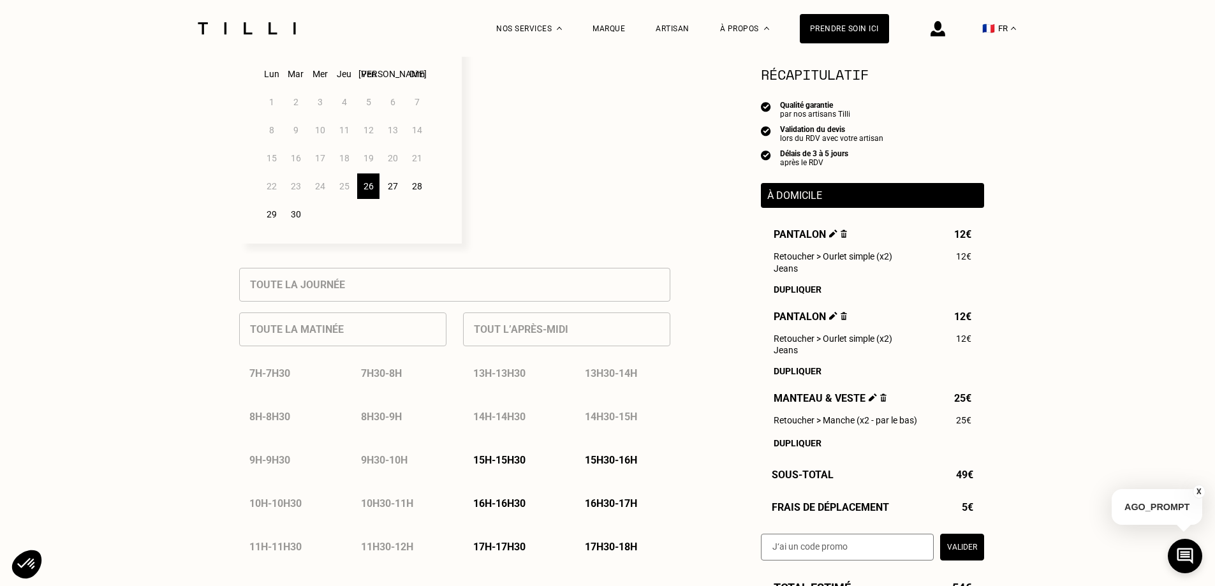
scroll to position [383, 0]
click at [366, 186] on div "26" at bounding box center [368, 186] width 22 height 26
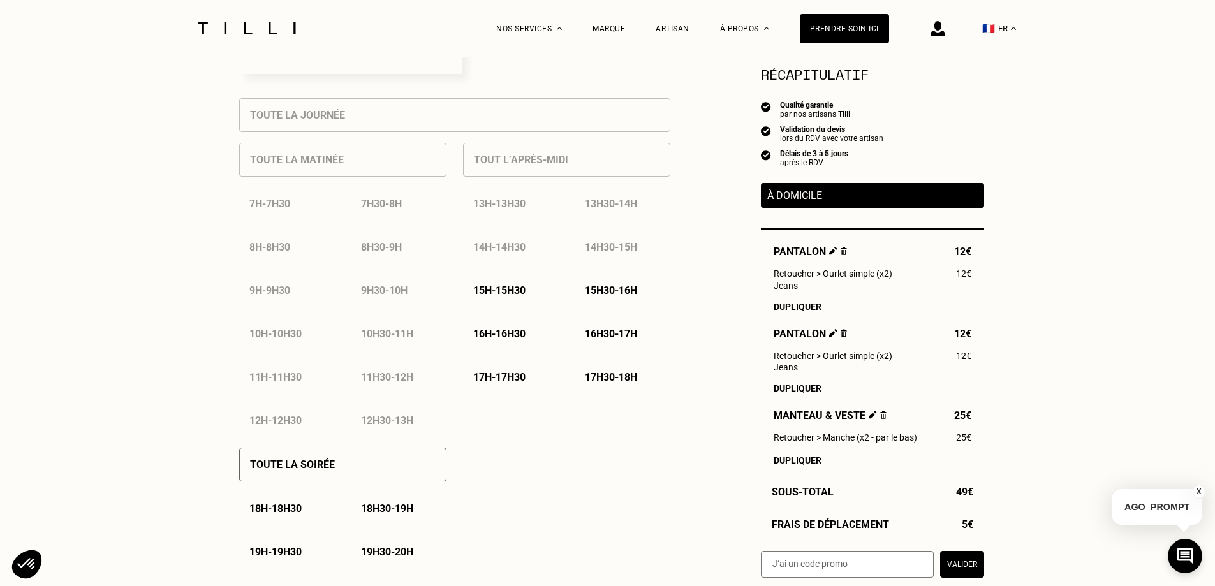
scroll to position [574, 0]
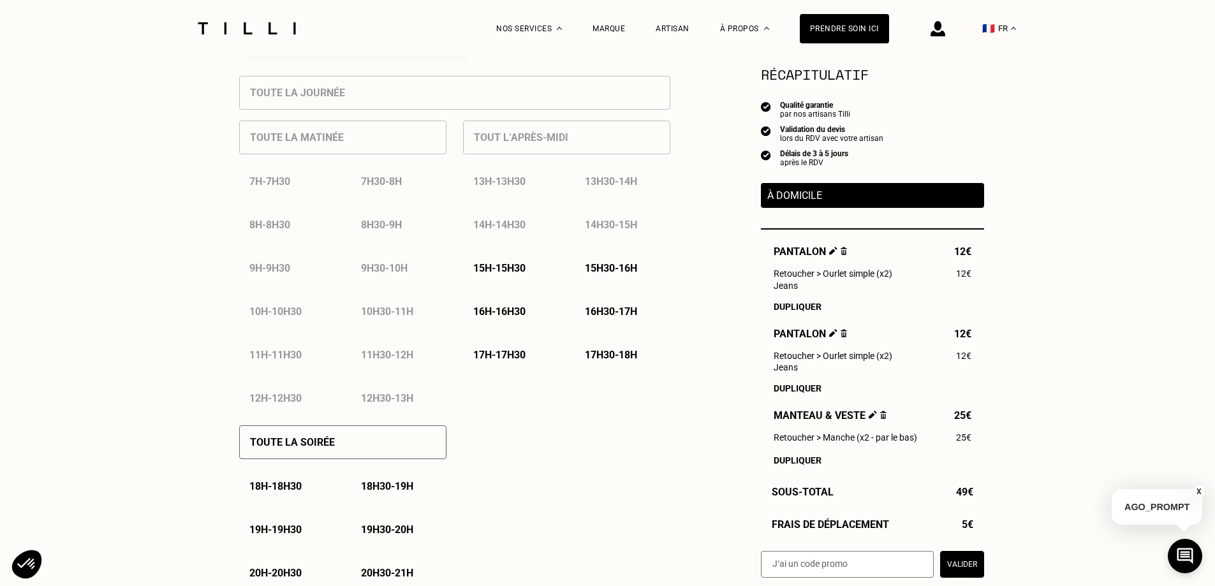
click at [510, 273] on p "15h - 15h30" at bounding box center [499, 268] width 52 height 12
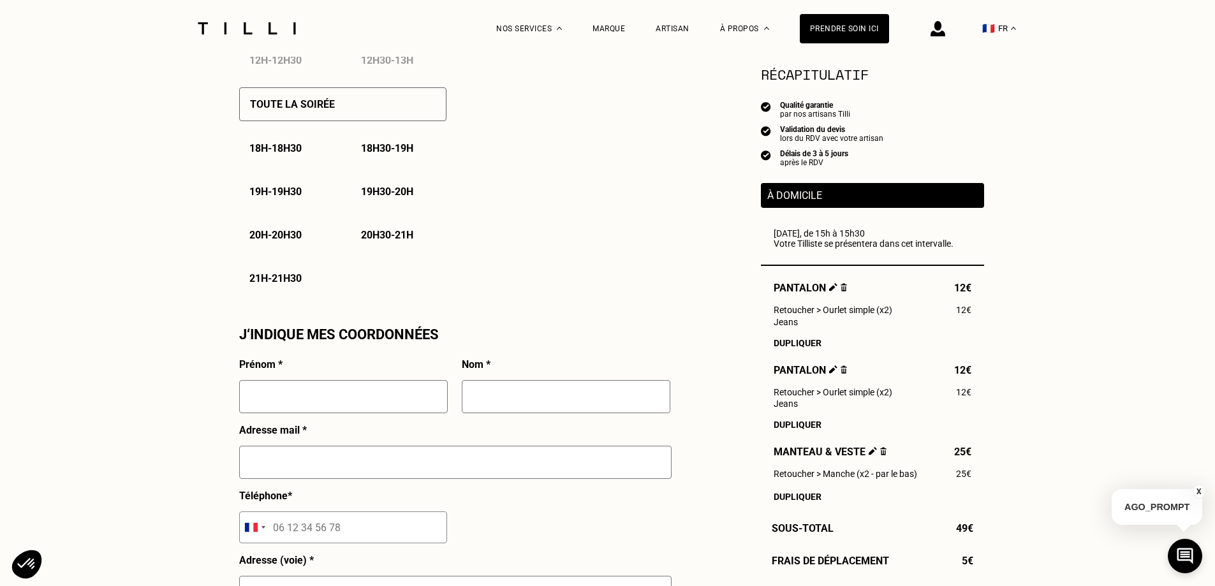
scroll to position [942, 0]
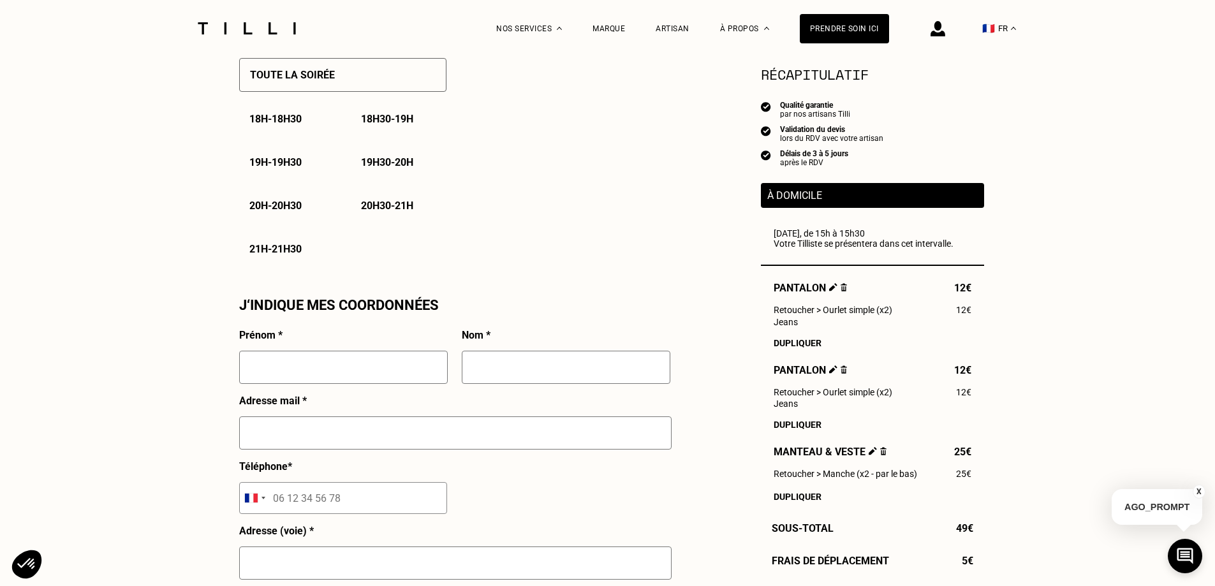
click at [340, 369] on input "text" at bounding box center [343, 367] width 209 height 33
type input "Chloé"
type input "Chavanne"
click at [338, 440] on input "[PERSON_NAME]" at bounding box center [455, 433] width 433 height 33
drag, startPoint x: 423, startPoint y: 436, endPoint x: 339, endPoint y: 435, distance: 83.6
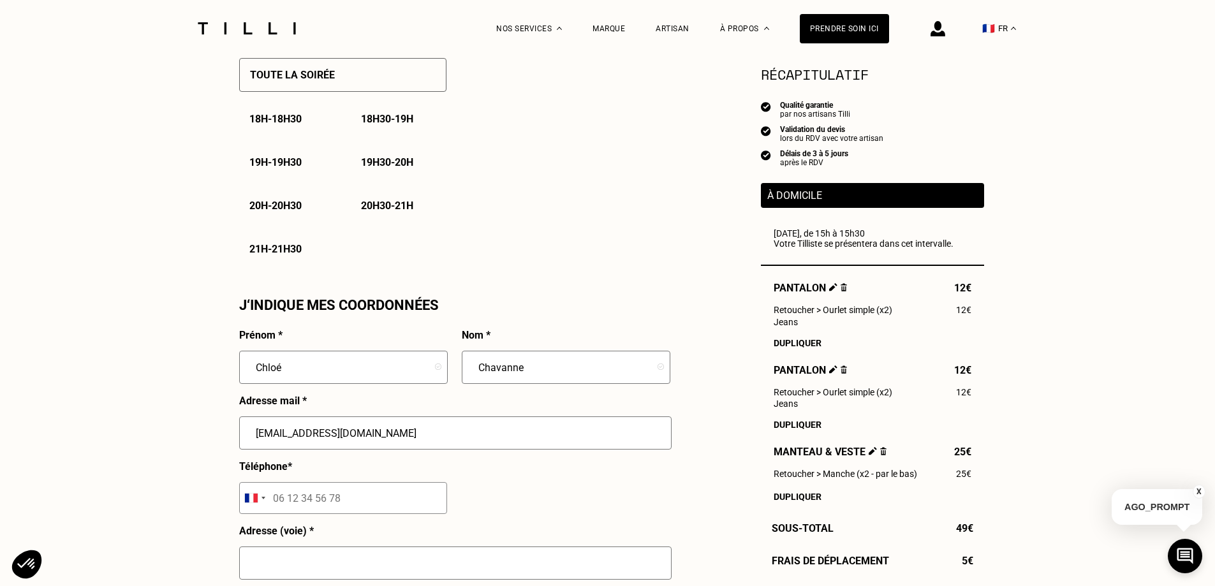
click at [339, 435] on input "[EMAIL_ADDRESS][DOMAIN_NAME]" at bounding box center [455, 433] width 433 height 33
type input "[EMAIL_ADDRESS][DOMAIN_NAME]"
click at [329, 513] on input "tel" at bounding box center [343, 498] width 208 height 32
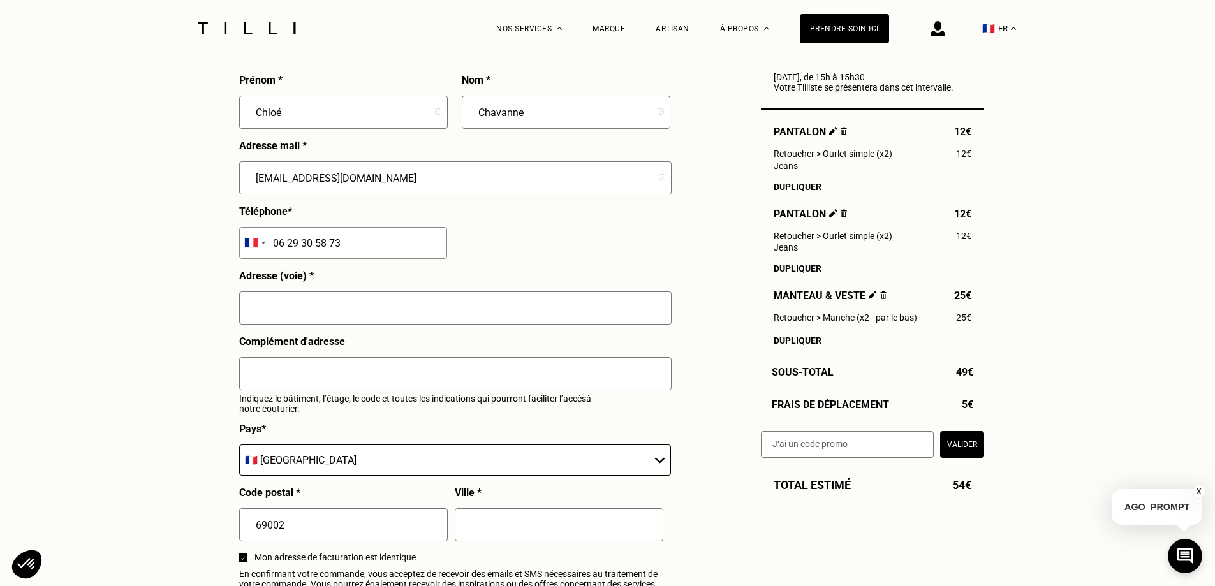
scroll to position [1261, 0]
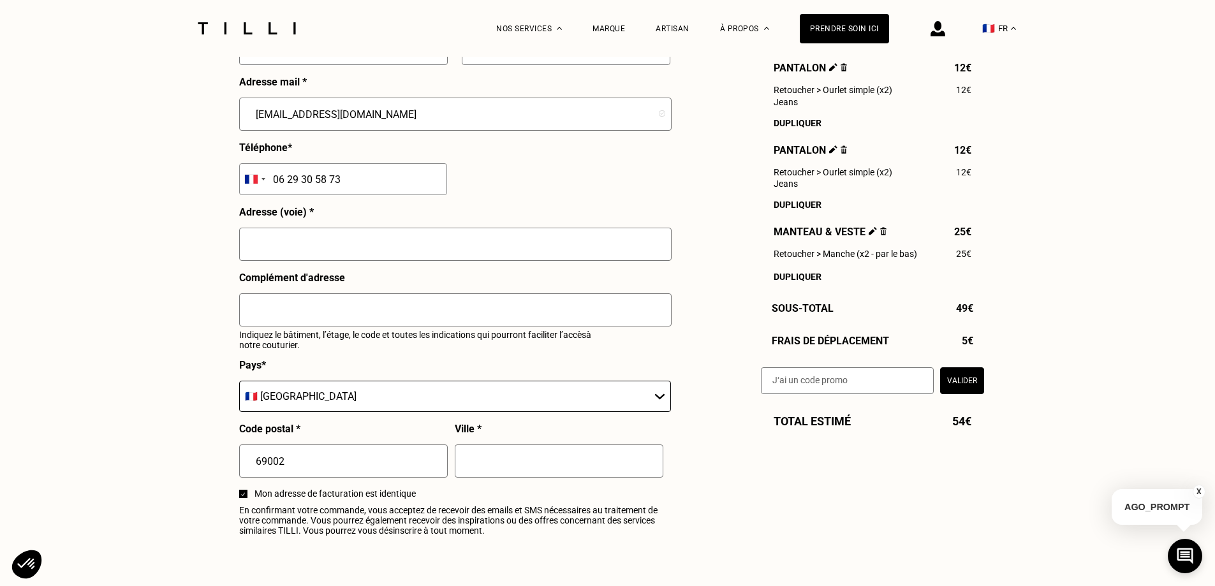
type input "06 29 30 58 73"
click at [318, 241] on input "text" at bounding box center [455, 244] width 433 height 33
type input "[STREET_ADDRESS]"
click at [479, 465] on input "text" at bounding box center [559, 461] width 209 height 33
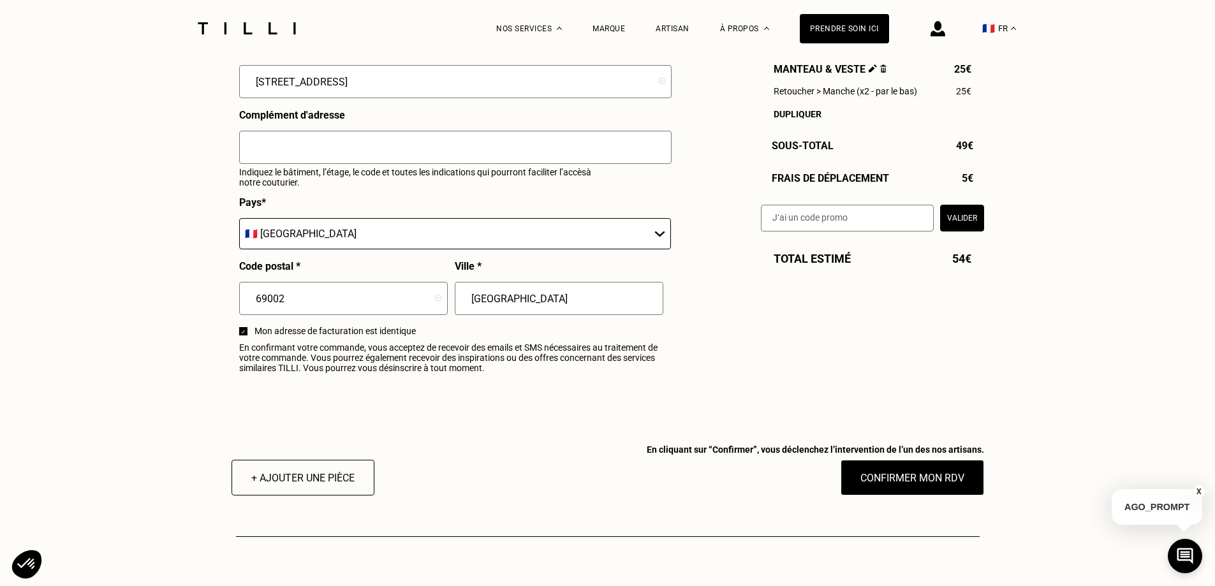
scroll to position [1452, 0]
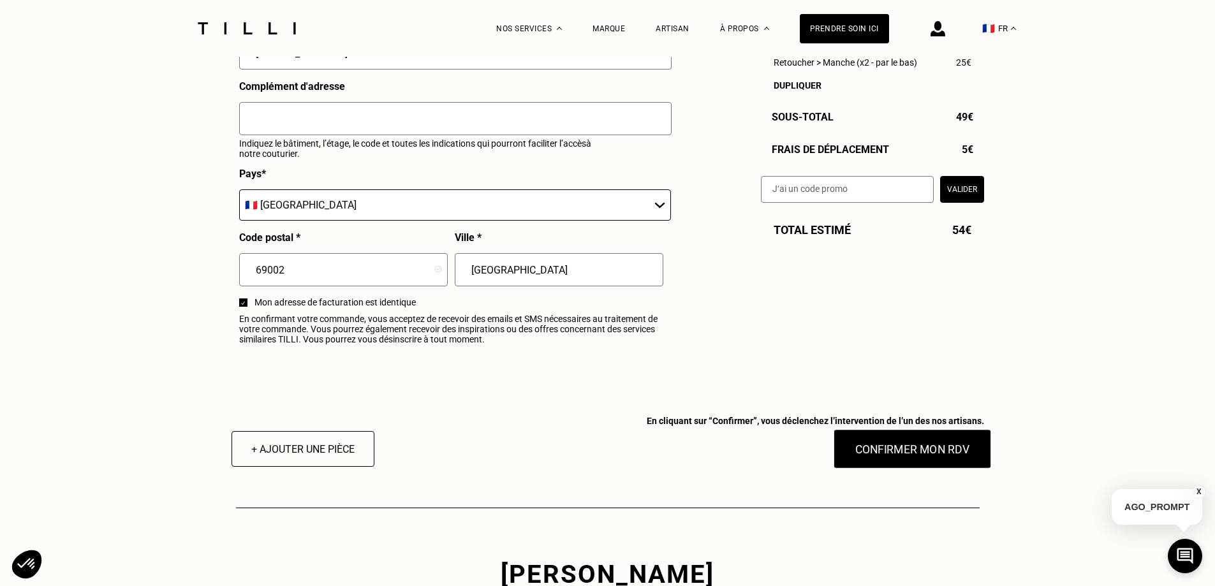
type input "[GEOGRAPHIC_DATA]"
click at [882, 464] on button "Confirmer mon RDV" at bounding box center [912, 449] width 158 height 40
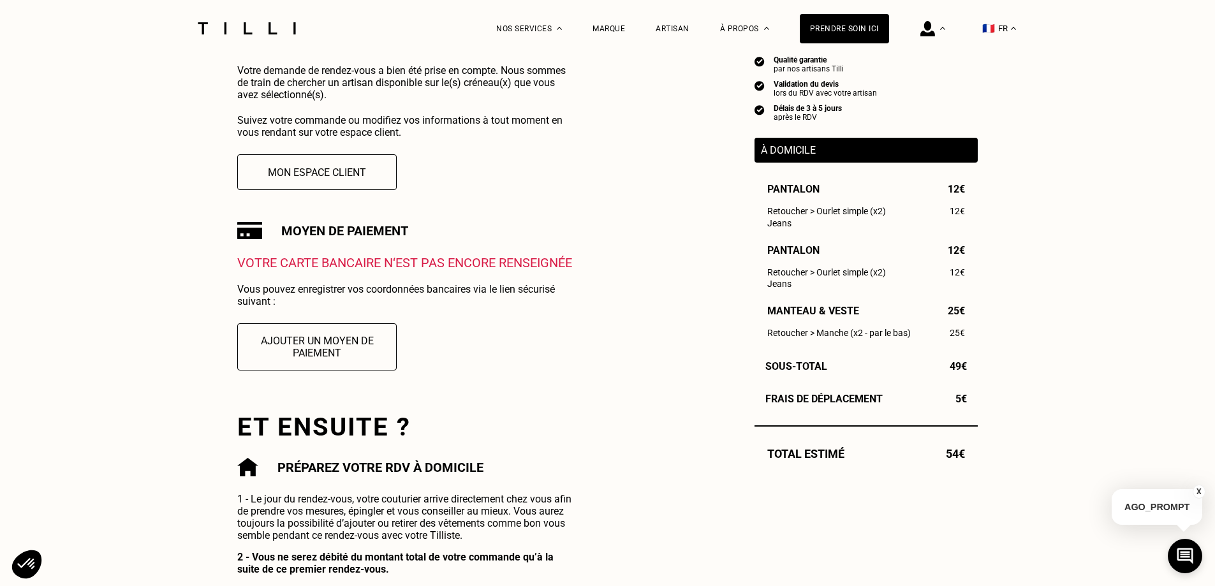
scroll to position [255, 0]
